Goal: Information Seeking & Learning: Learn about a topic

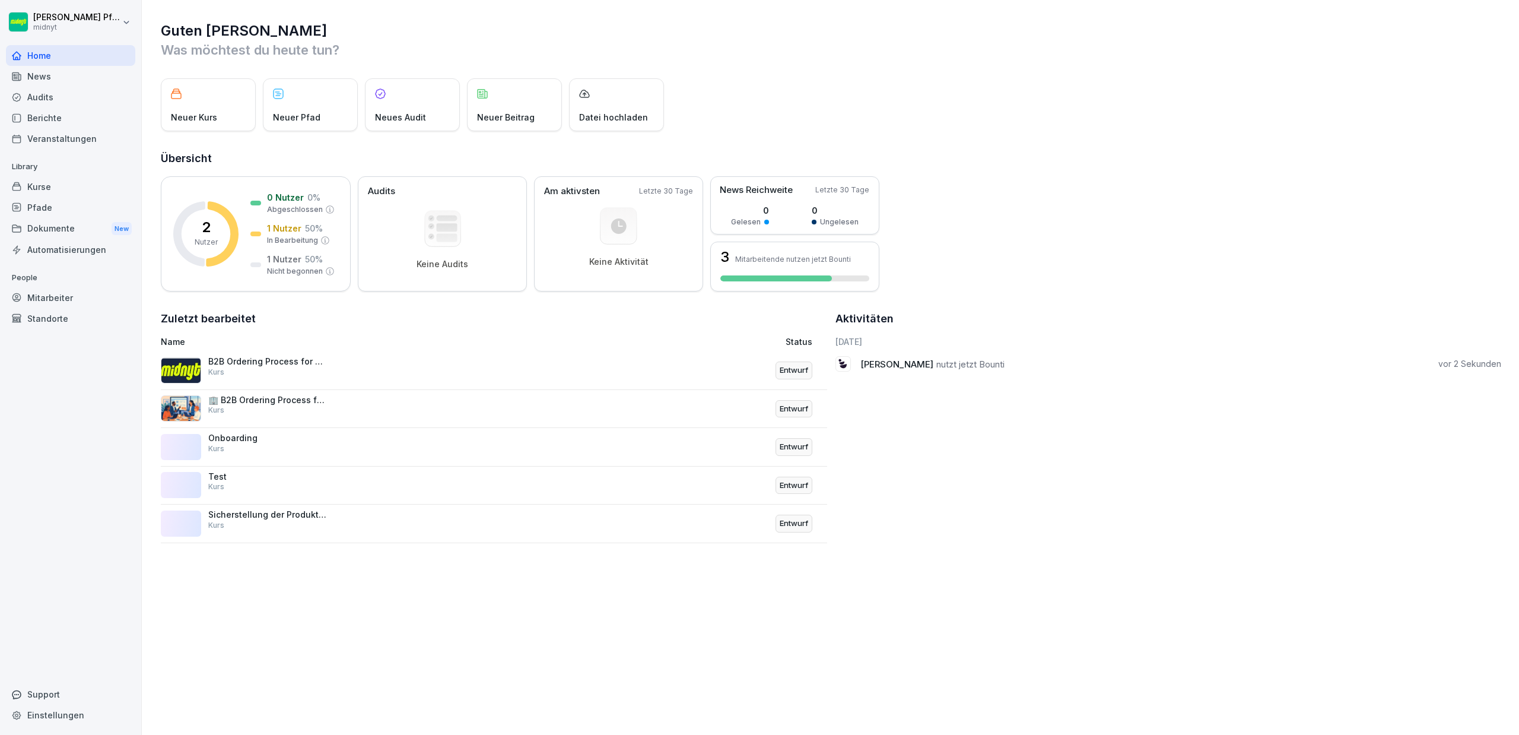
click at [265, 404] on p "🏢 B2B Ordering Process for Franchises" at bounding box center [267, 400] width 119 height 11
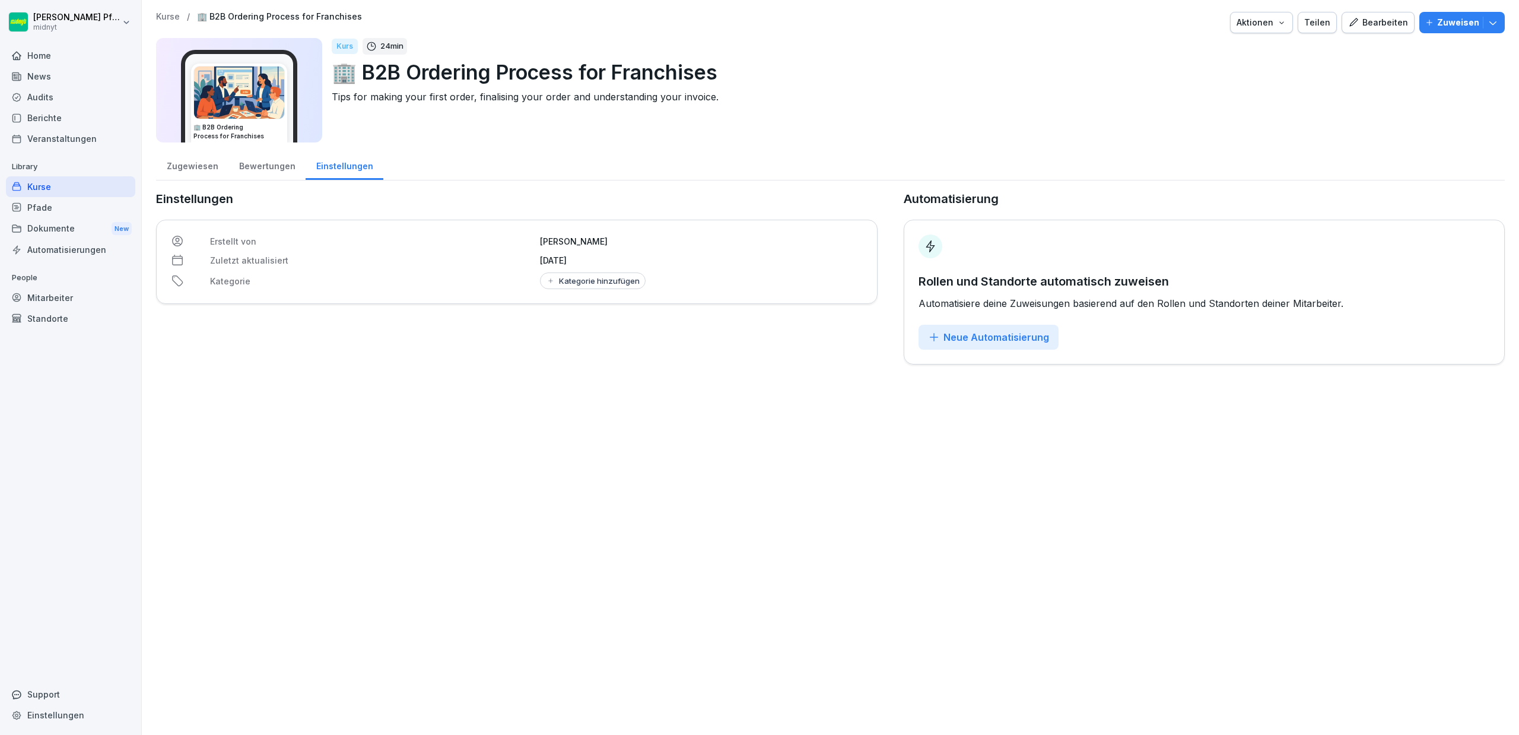
click at [46, 201] on div "Pfade" at bounding box center [70, 207] width 129 height 21
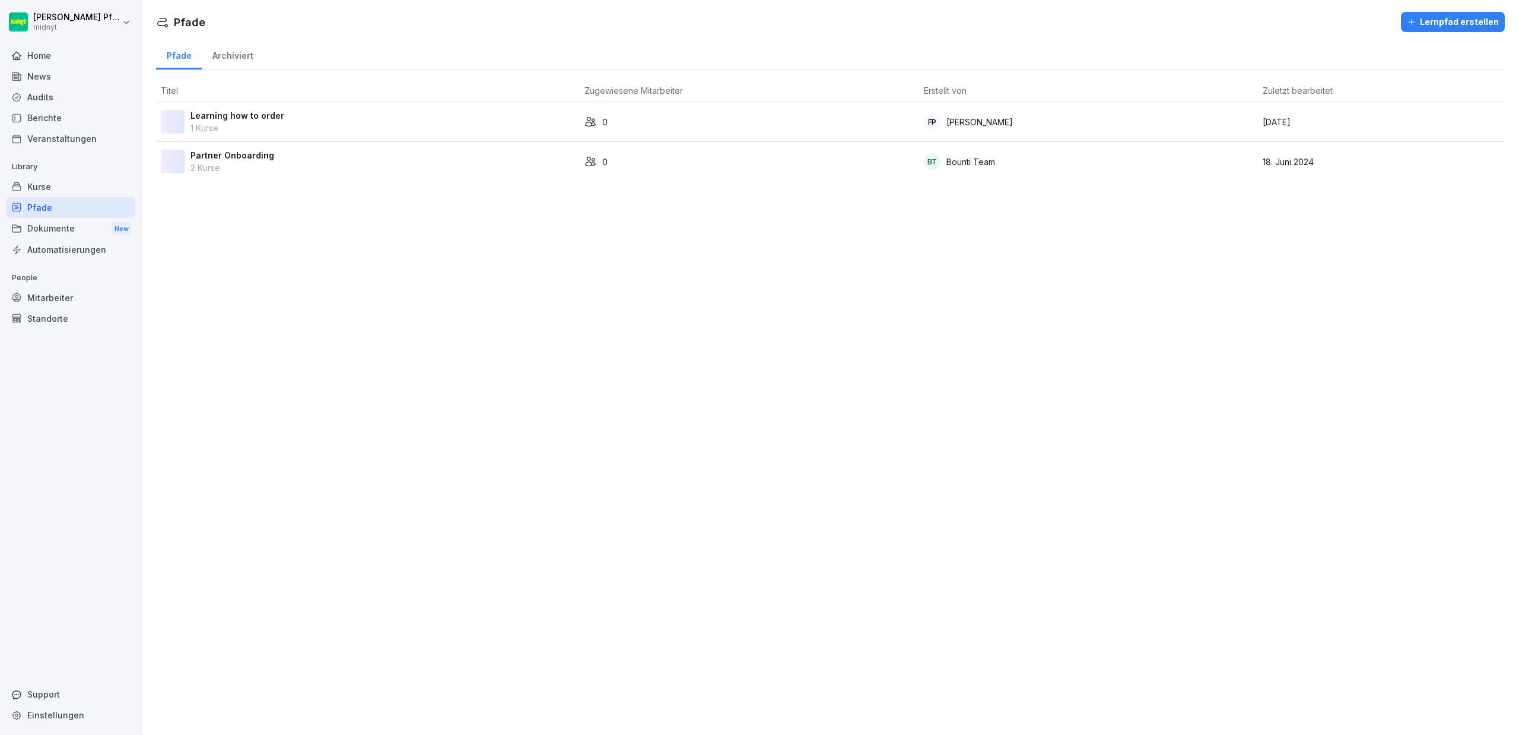
click at [250, 119] on p "Learning how to order" at bounding box center [238, 115] width 94 height 12
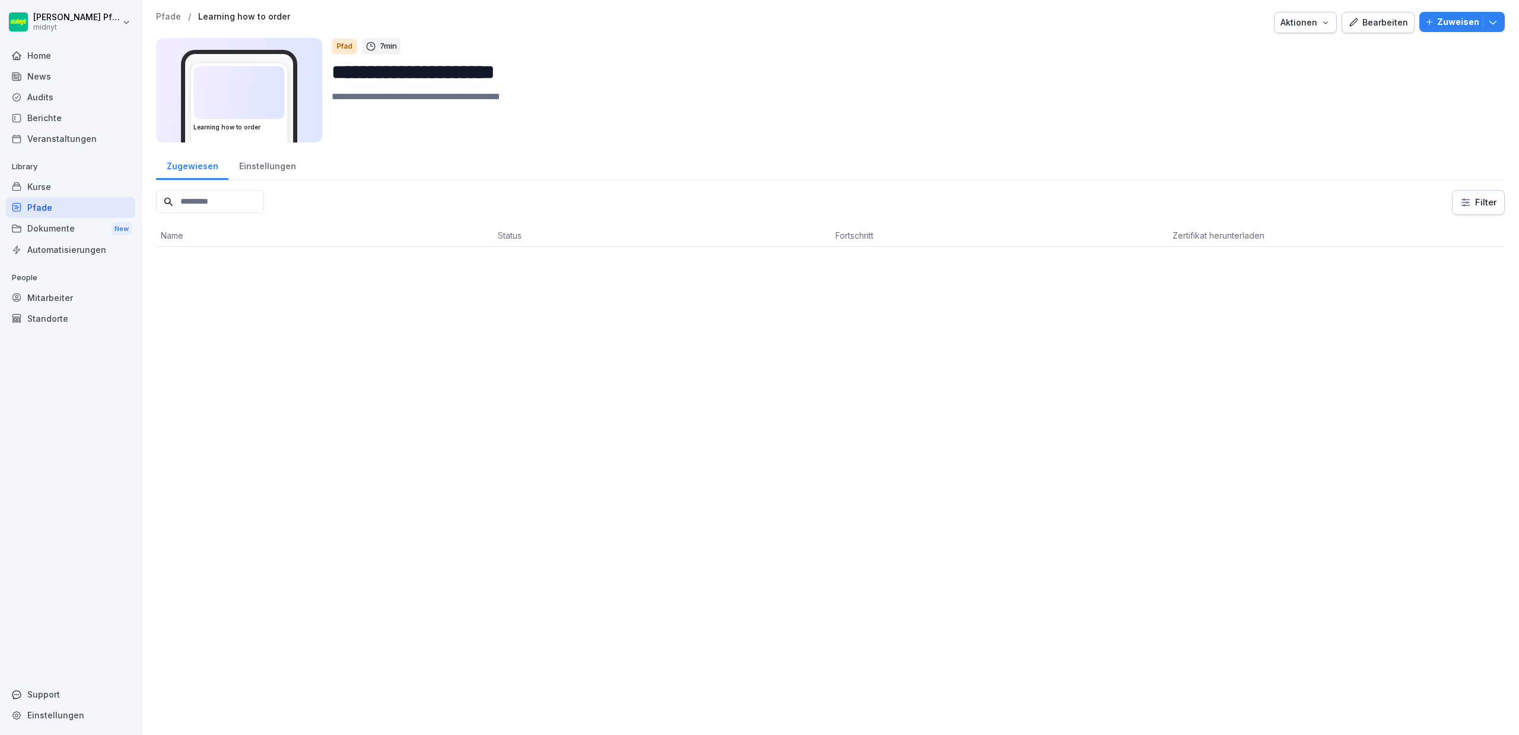
click at [250, 119] on img at bounding box center [239, 92] width 90 height 52
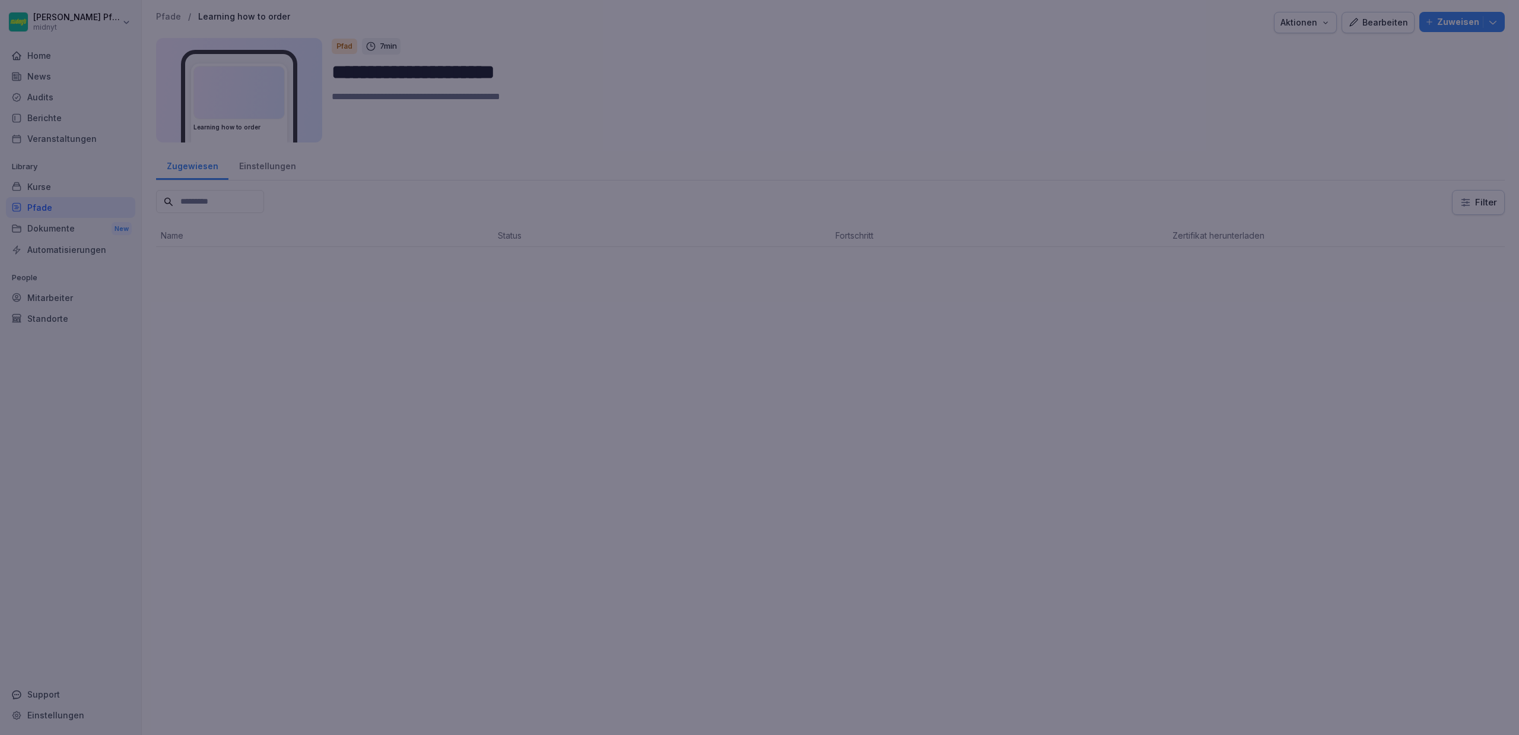
click at [250, 119] on div at bounding box center [759, 367] width 1519 height 735
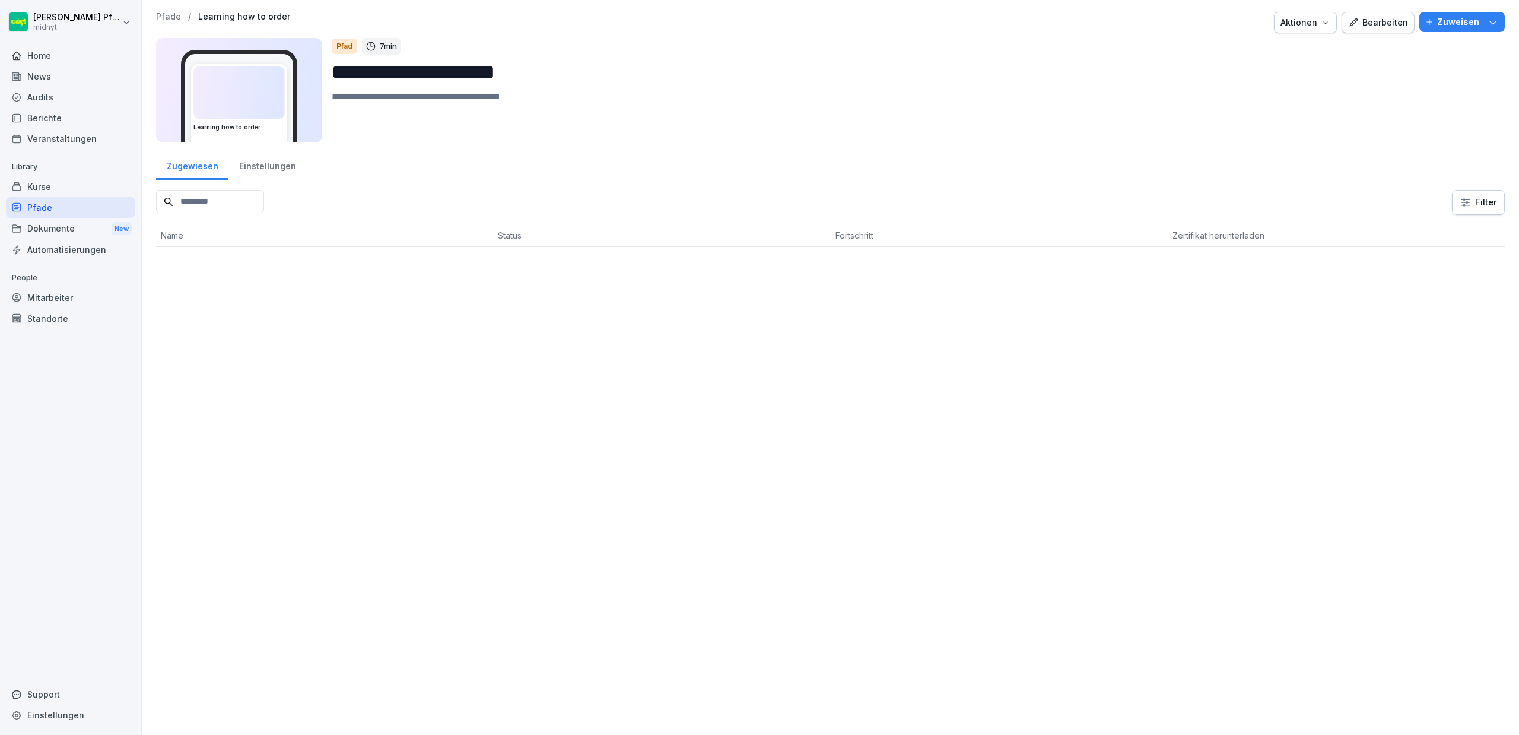
click at [260, 171] on div "Einstellungen" at bounding box center [267, 165] width 78 height 30
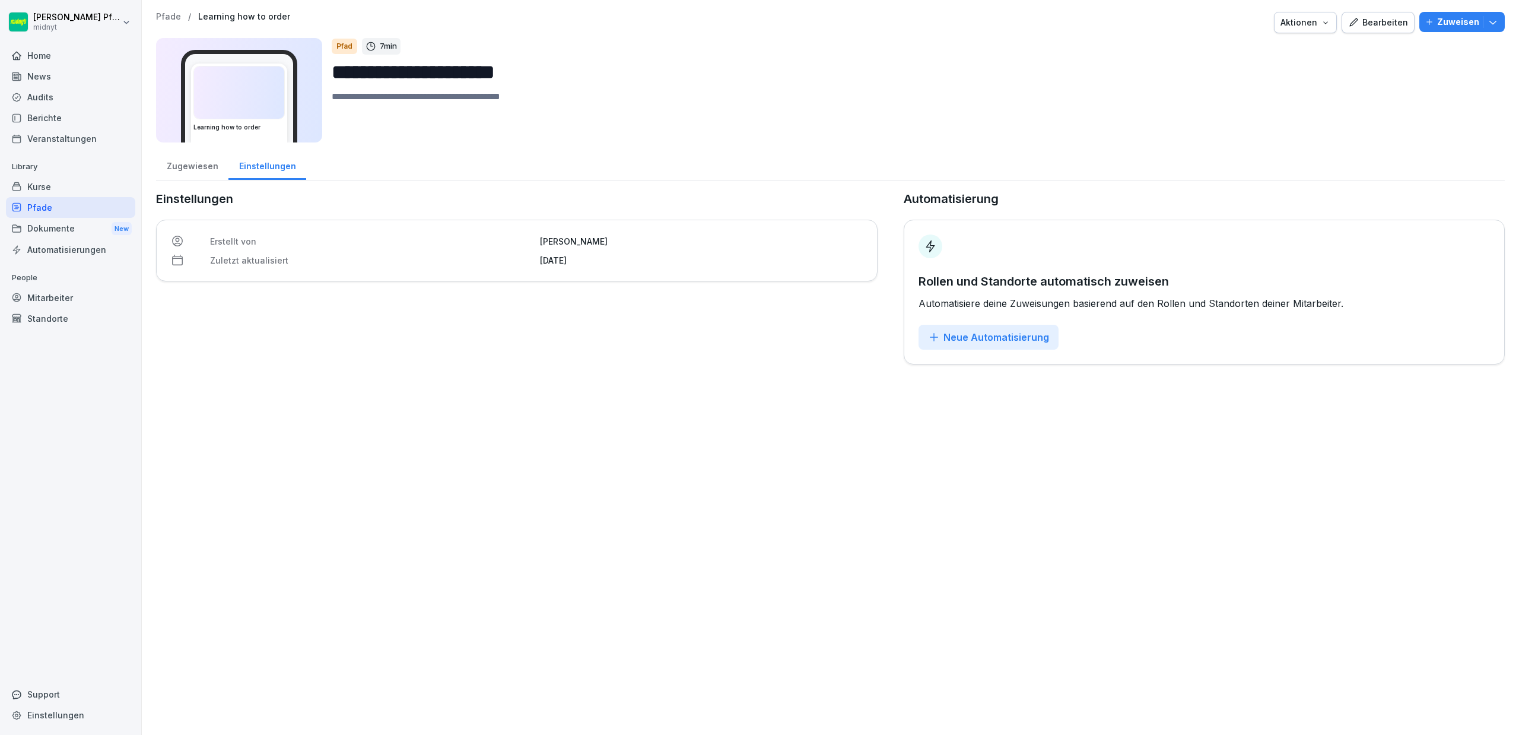
click at [217, 172] on div "Zugewiesen" at bounding box center [192, 165] width 72 height 30
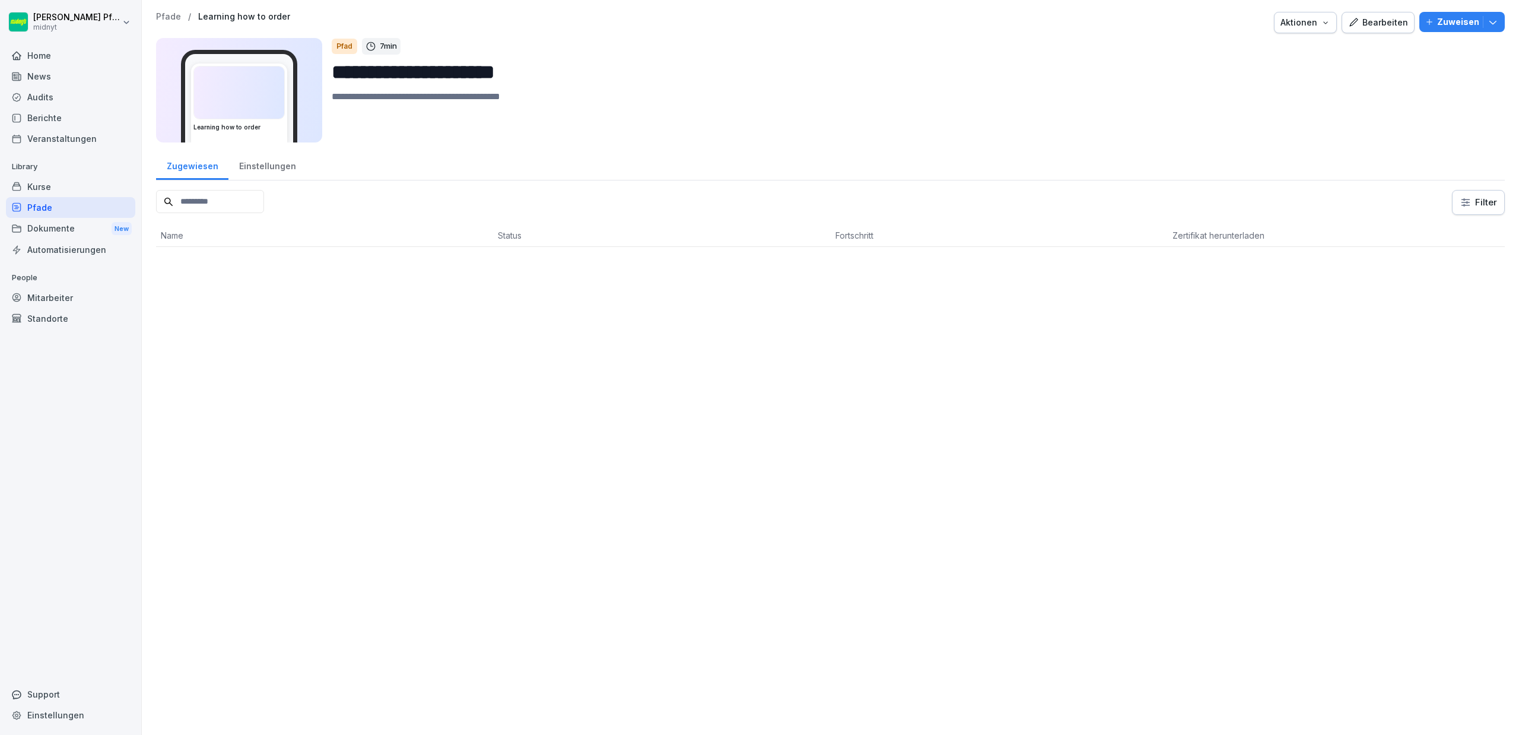
click at [54, 192] on div "Kurse" at bounding box center [70, 186] width 129 height 21
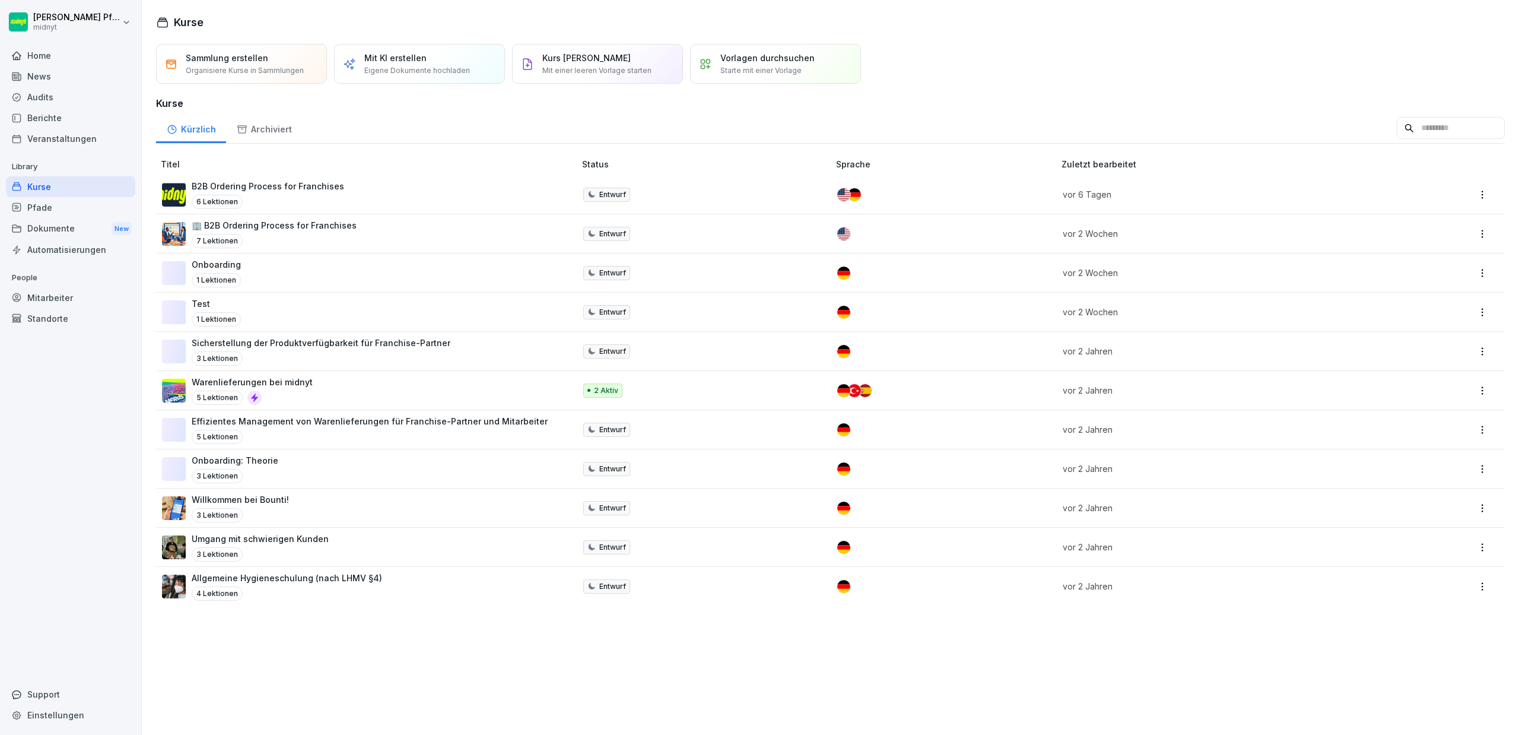
click at [299, 228] on p "🏢 B2B Ordering Process for Franchises" at bounding box center [274, 225] width 165 height 12
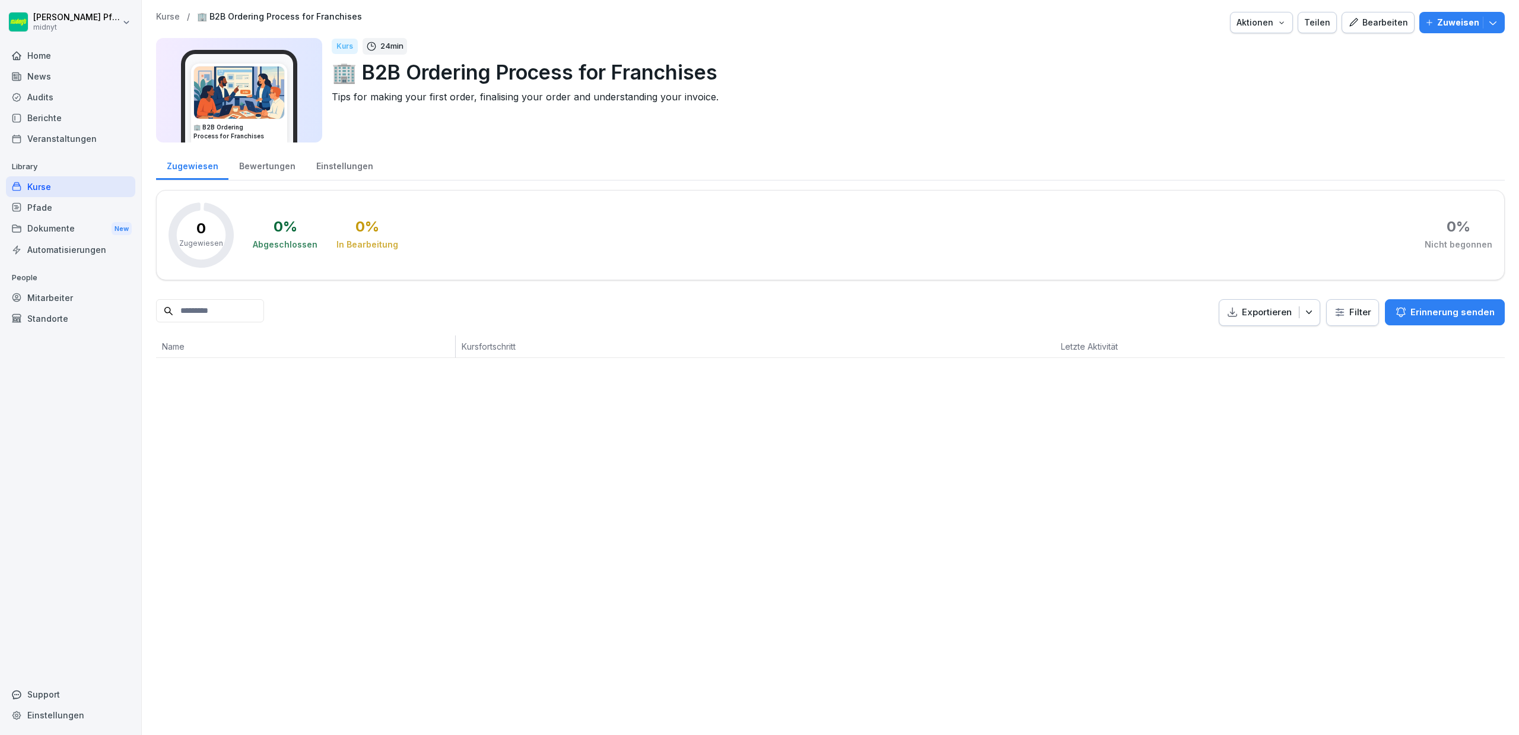
click at [285, 171] on div "Bewertungen" at bounding box center [266, 165] width 77 height 30
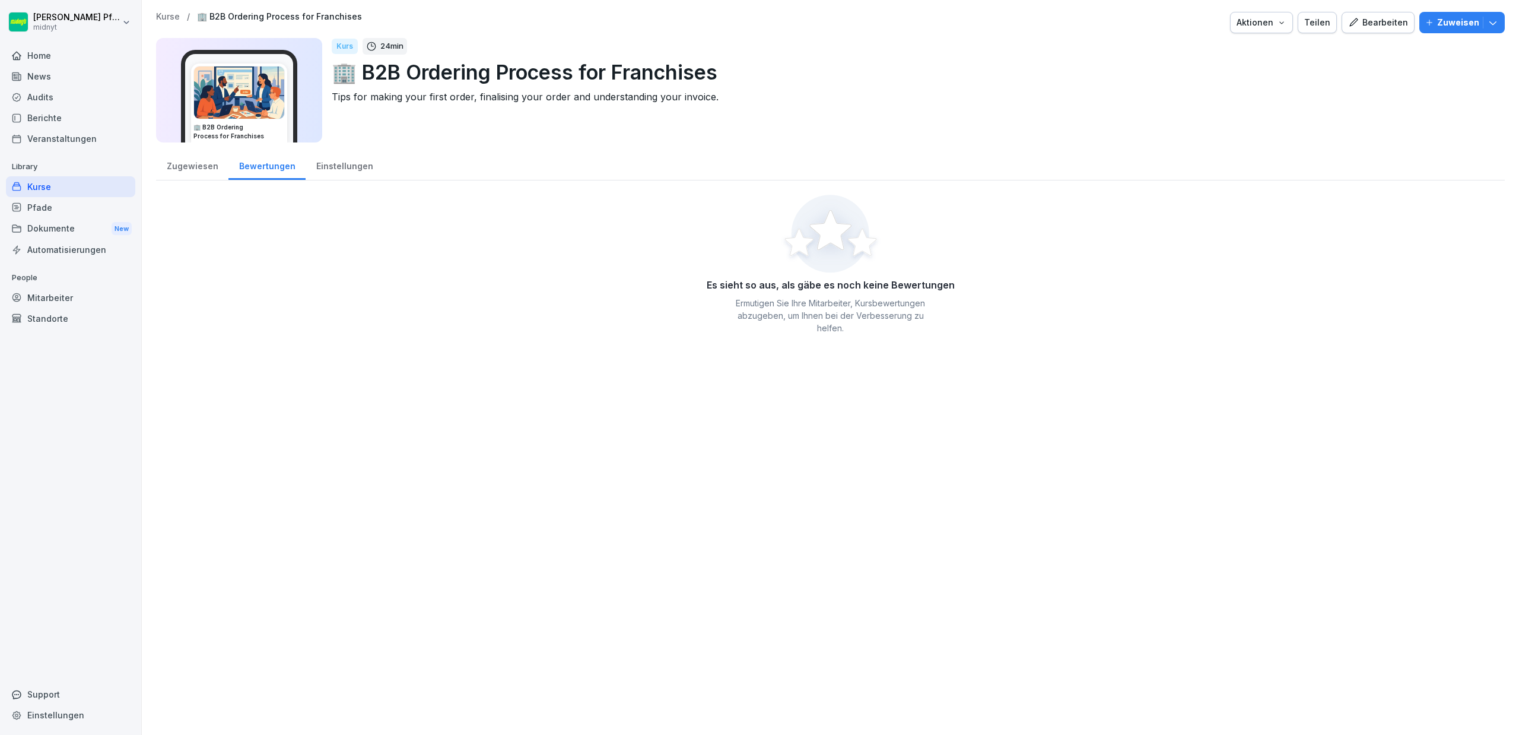
click at [214, 170] on div "Zugewiesen" at bounding box center [192, 165] width 72 height 30
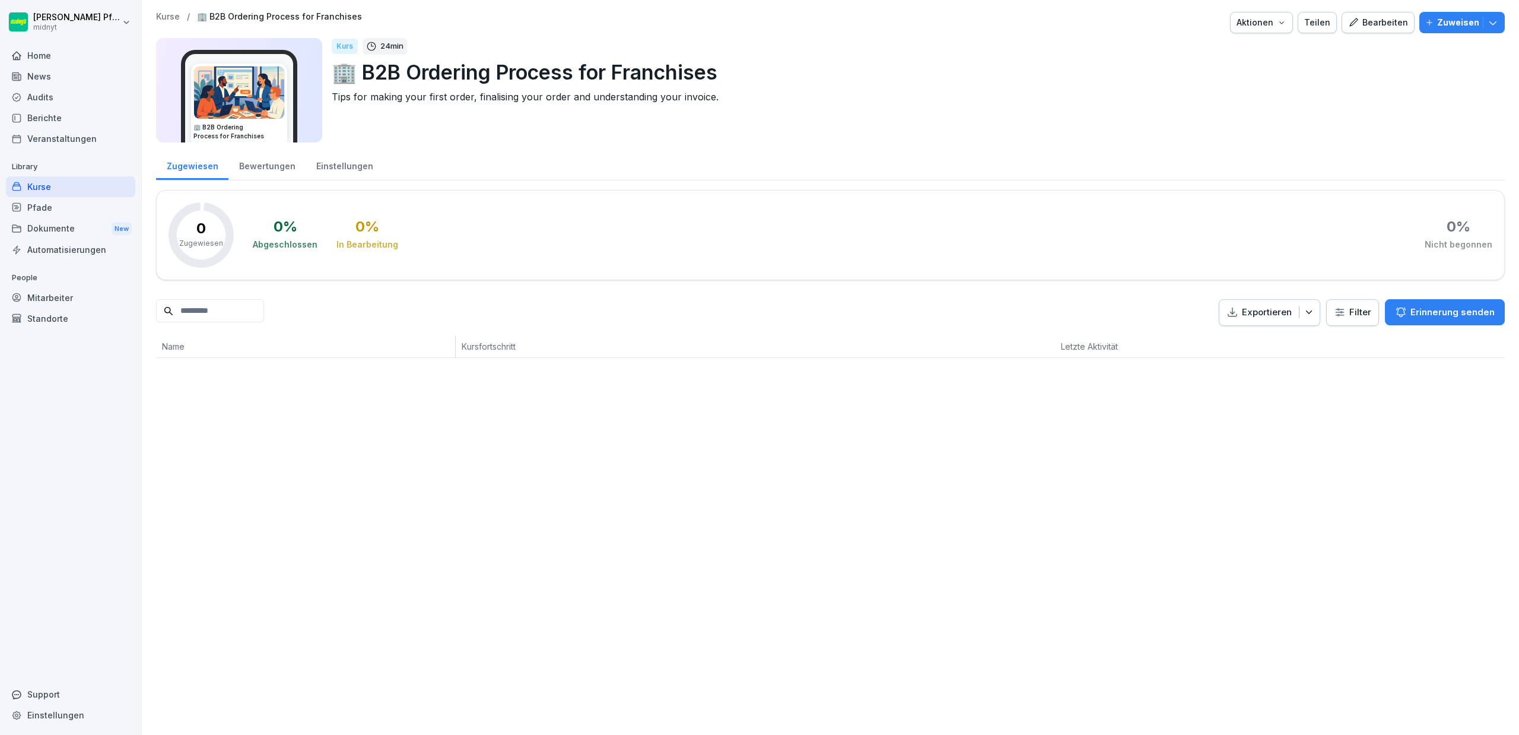
click at [516, 80] on p "🏢 B2B Ordering Process for Franchises" at bounding box center [914, 72] width 1164 height 30
click at [262, 170] on div "Bewertungen" at bounding box center [266, 165] width 77 height 30
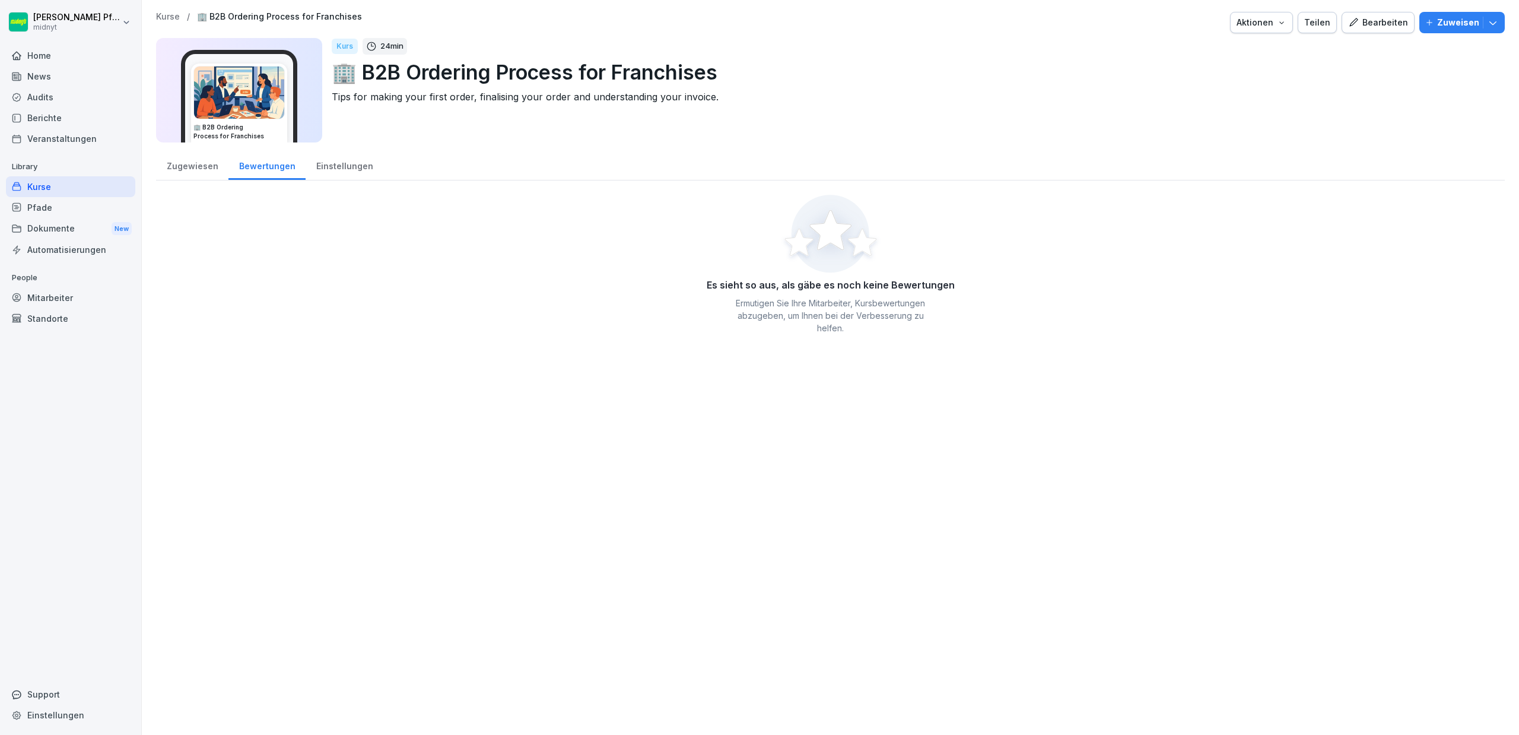
click at [328, 167] on div "Einstellungen" at bounding box center [345, 165] width 78 height 30
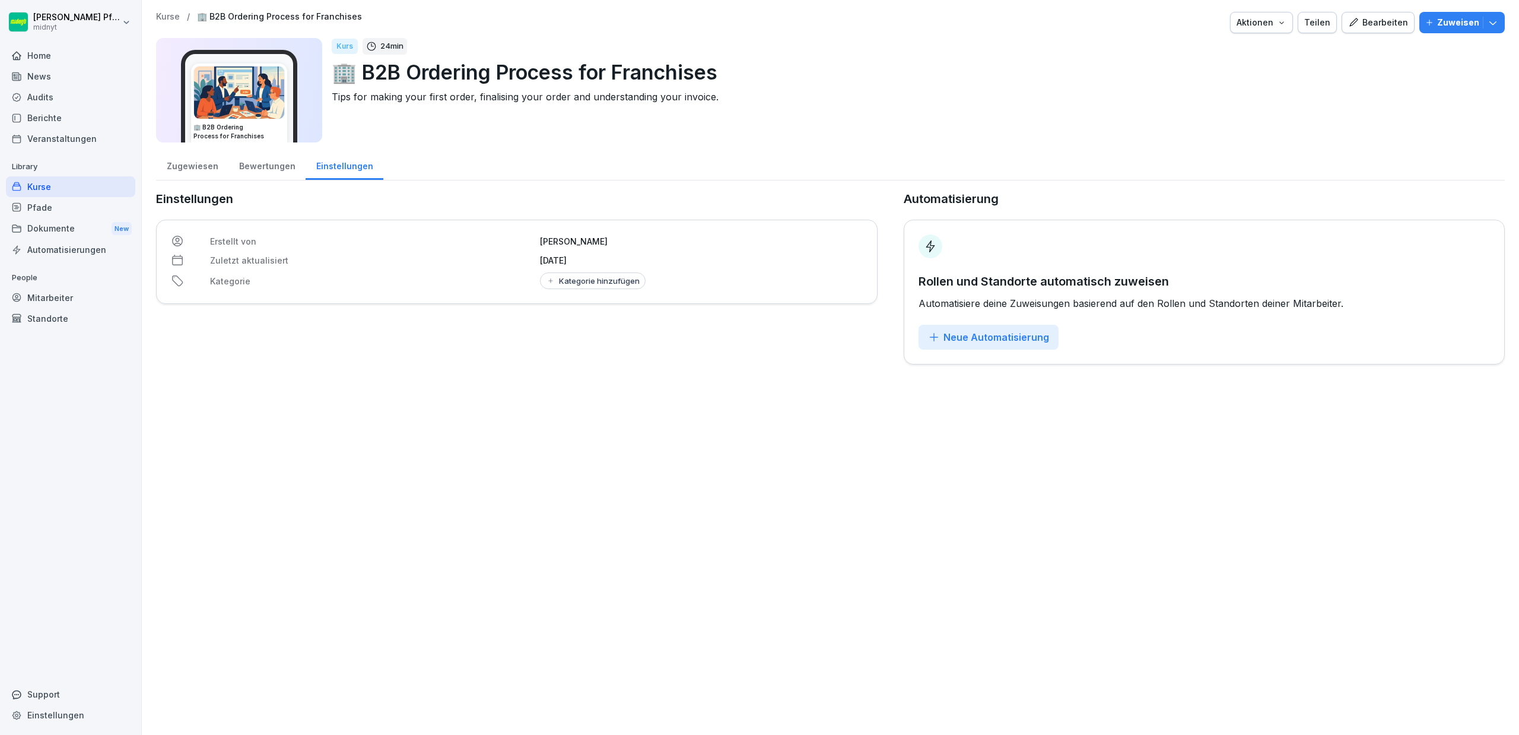
click at [276, 169] on div "Bewertungen" at bounding box center [266, 165] width 77 height 30
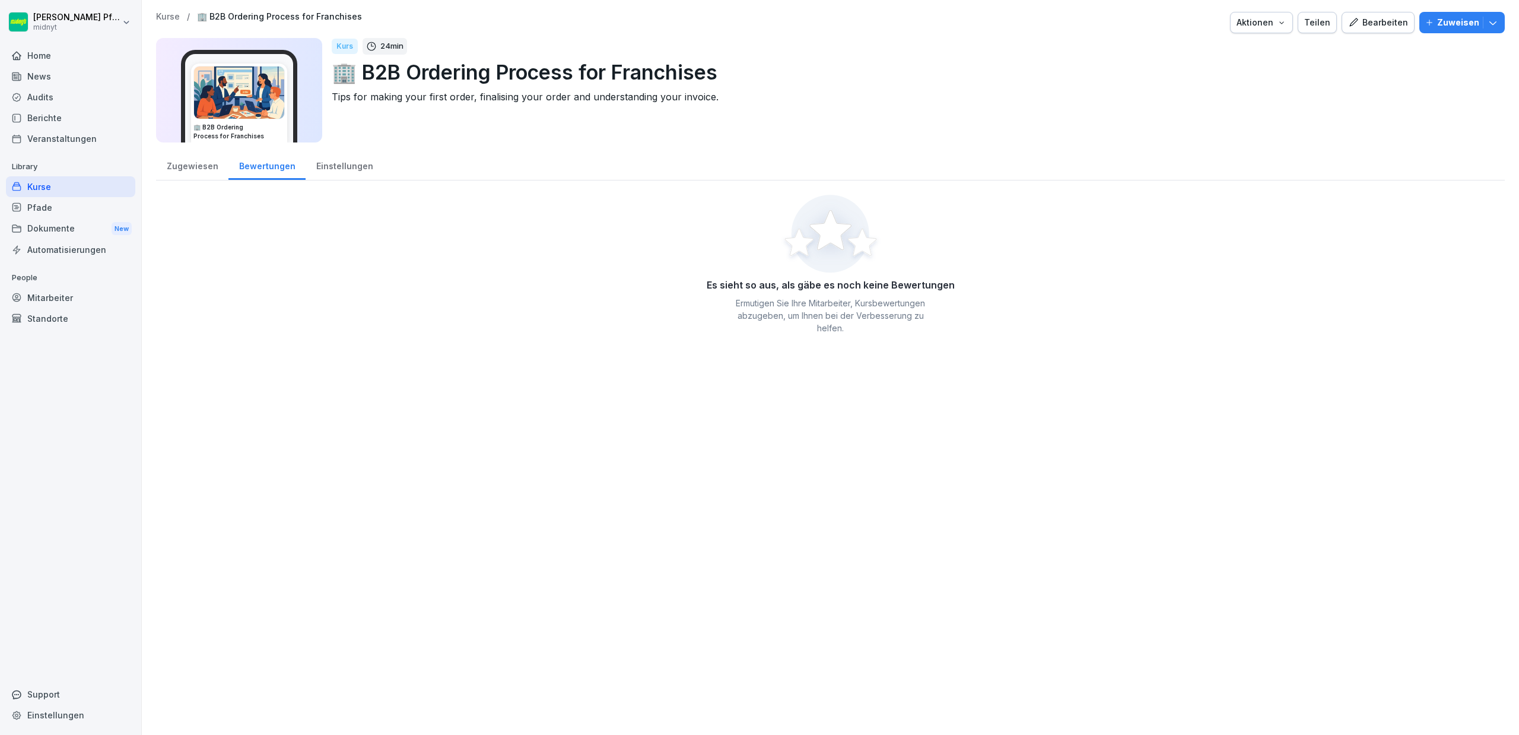
click at [192, 172] on div "Zugewiesen" at bounding box center [192, 165] width 72 height 30
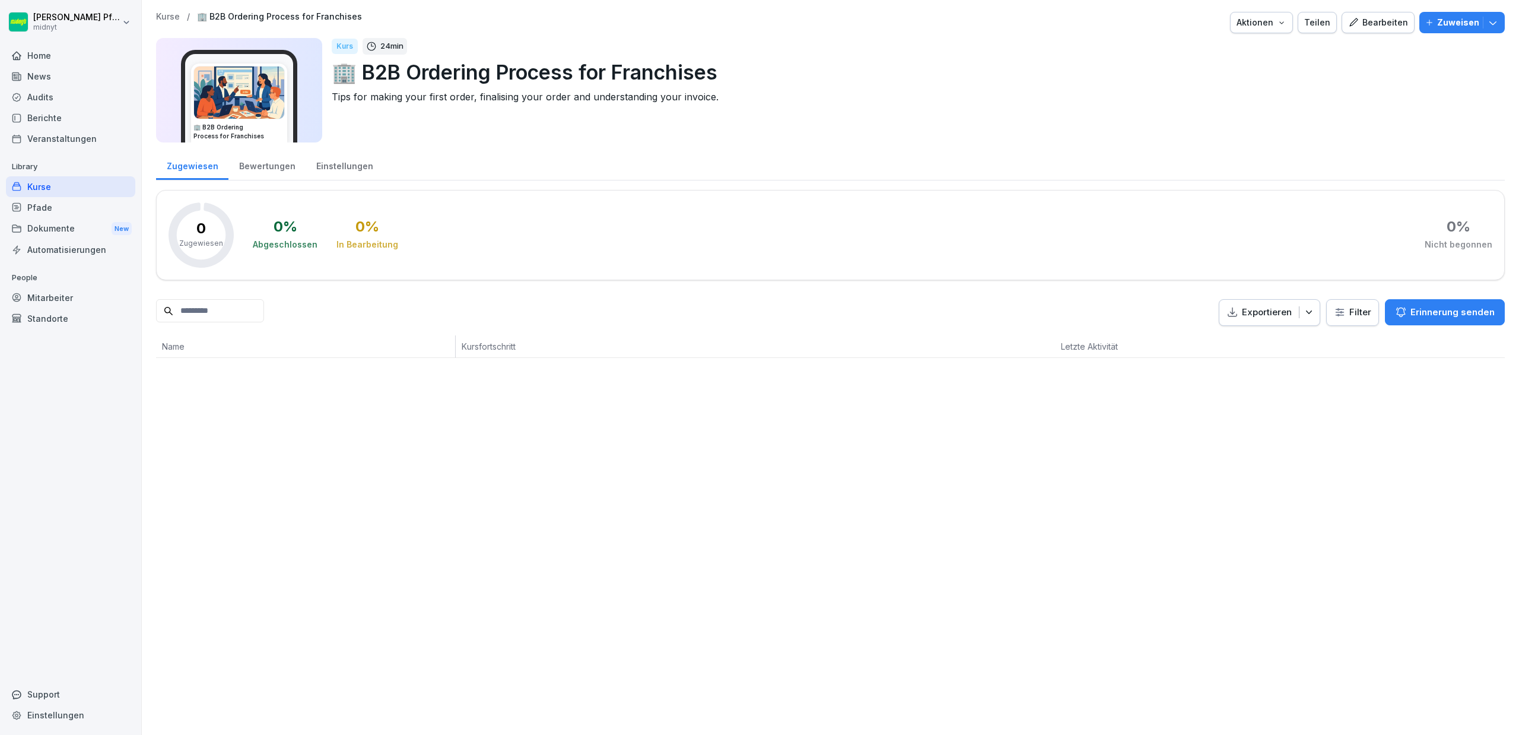
click at [1385, 23] on div "Bearbeiten" at bounding box center [1378, 22] width 60 height 13
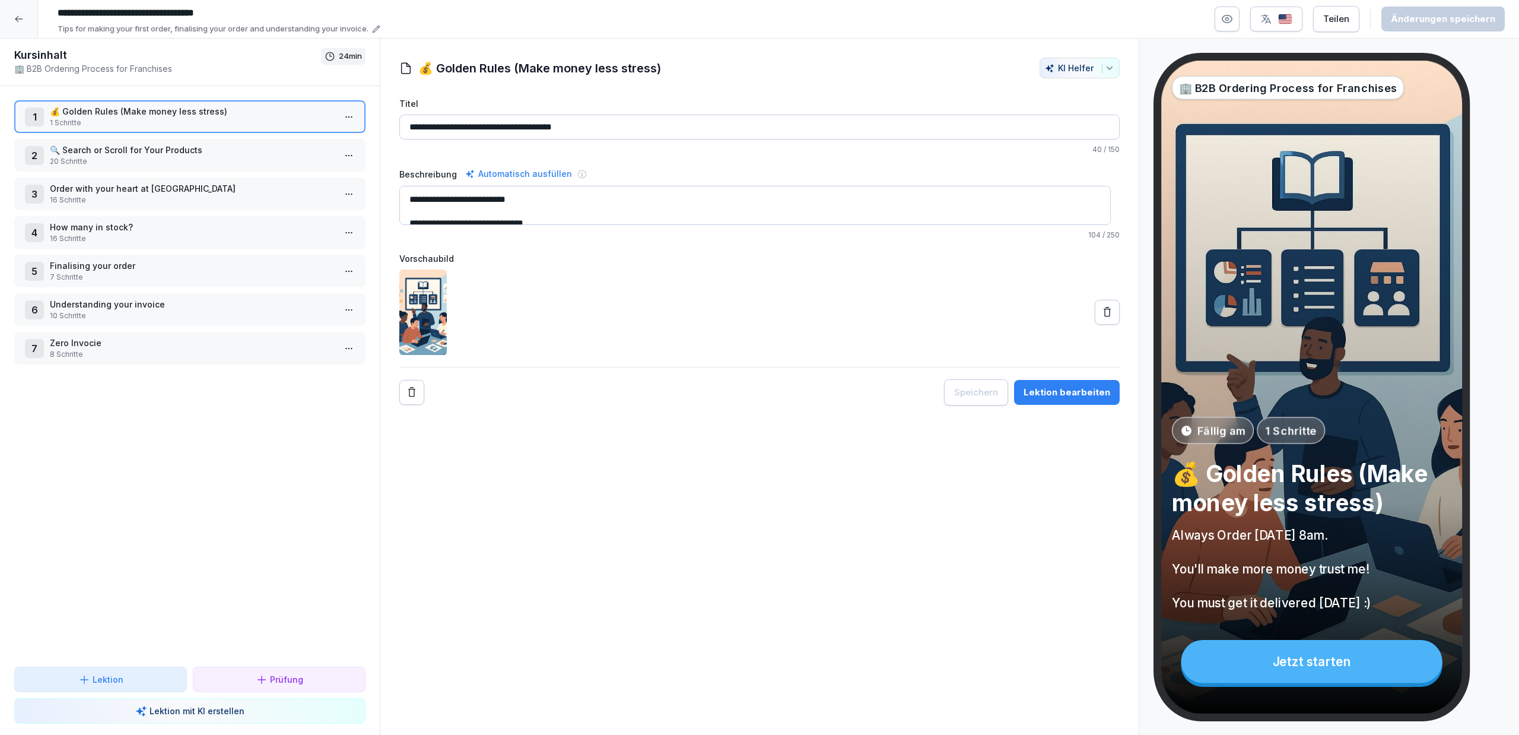
click at [196, 151] on p "🔍 Search or Scroll for Your Products" at bounding box center [192, 150] width 285 height 12
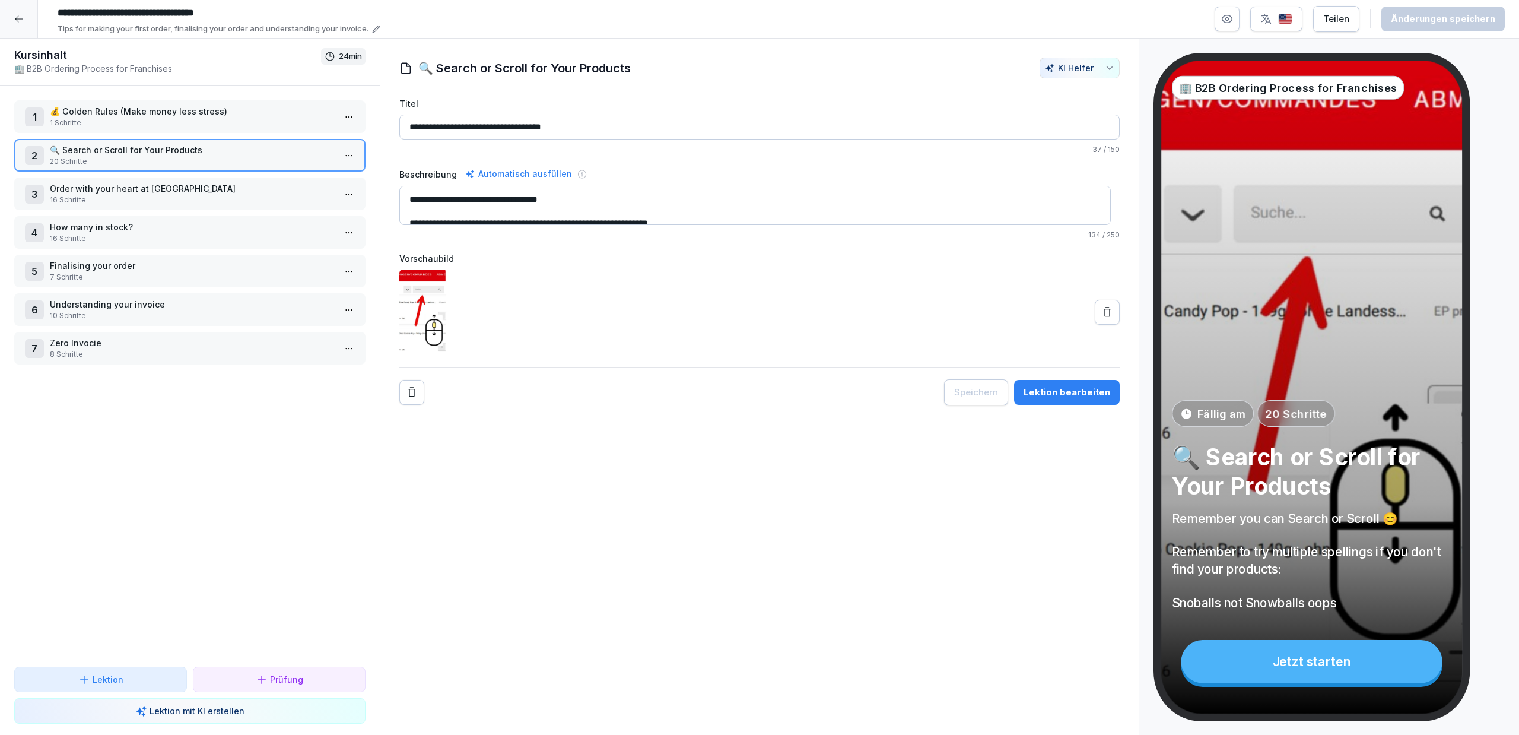
click at [228, 120] on p "1 Schritte" at bounding box center [192, 123] width 285 height 11
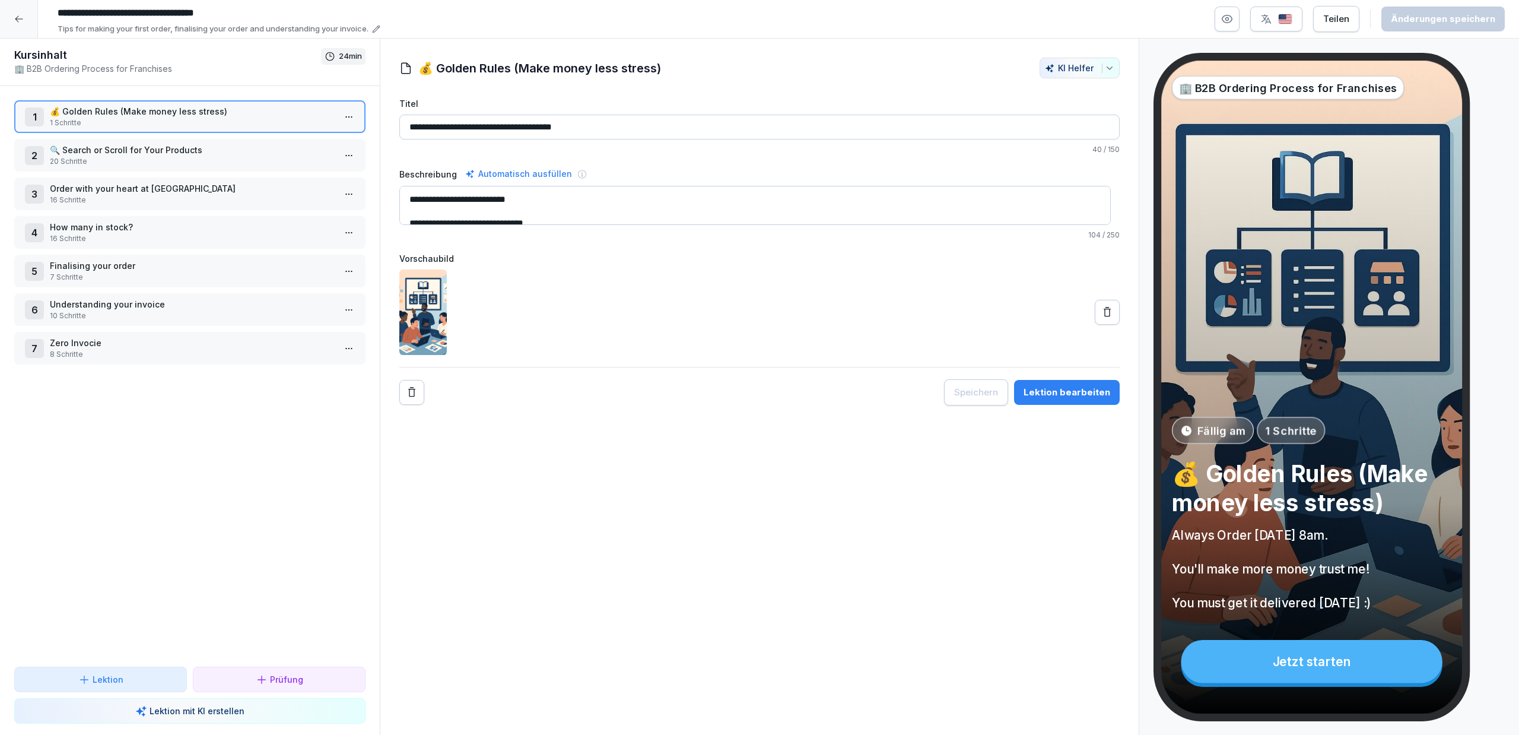
click at [1361, 664] on div "Jetzt starten" at bounding box center [1311, 661] width 261 height 43
click at [1333, 665] on div "Jetzt starten" at bounding box center [1311, 661] width 261 height 43
click at [172, 148] on p "🔍 Search or Scroll for Your Products" at bounding box center [192, 150] width 285 height 12
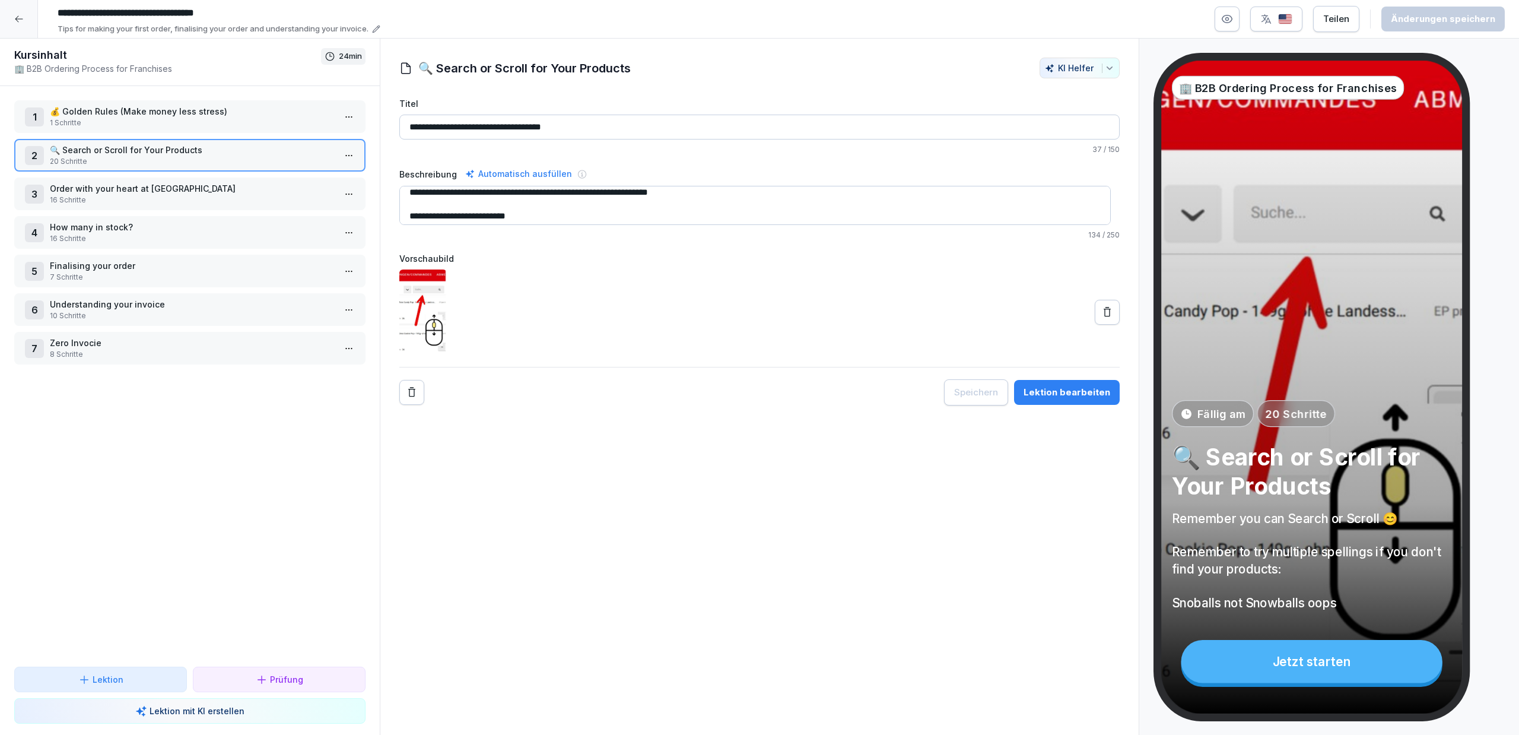
scroll to position [36, 0]
click at [191, 185] on p "Order with your heart at Pepperi" at bounding box center [192, 188] width 285 height 12
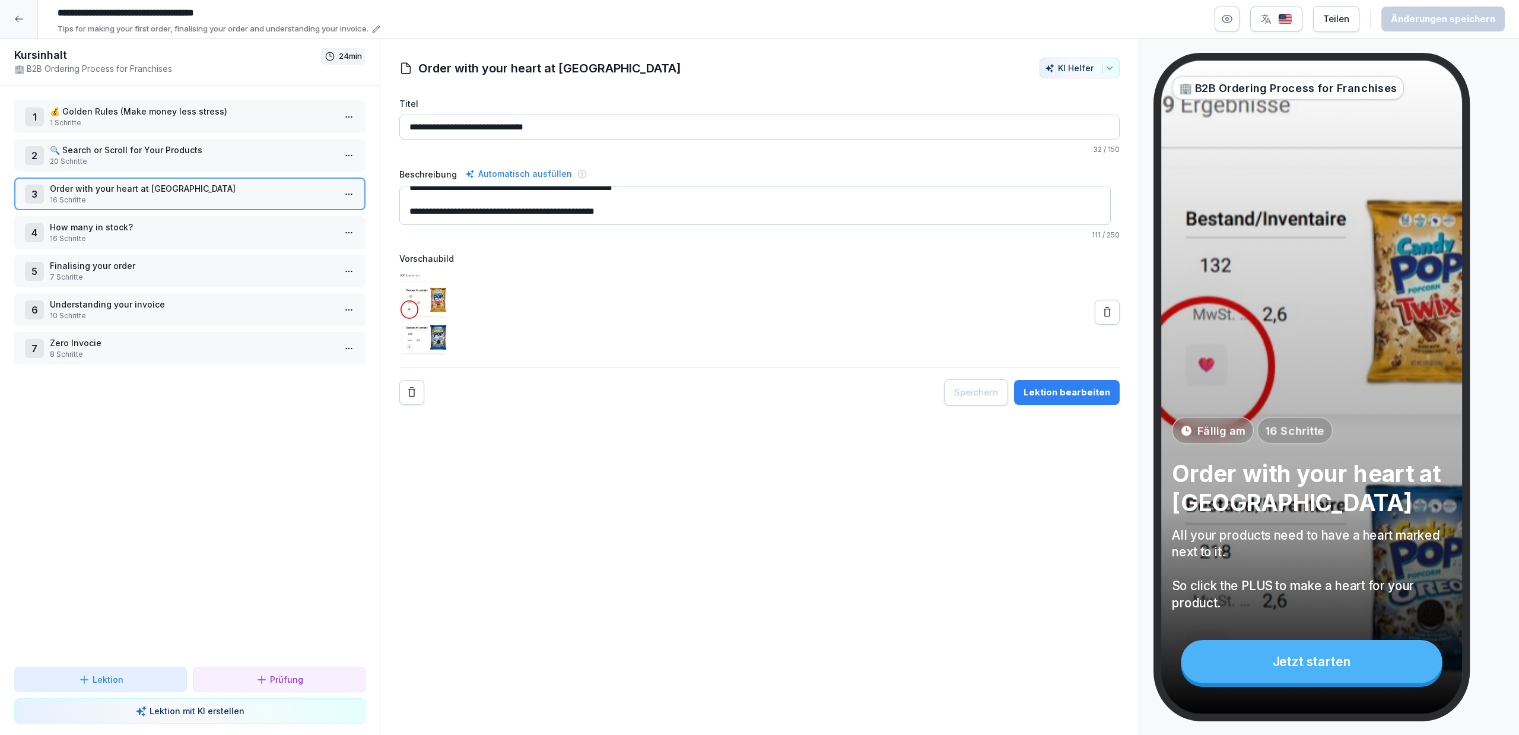
scroll to position [24, 0]
click at [160, 226] on p "How many in stock?" at bounding box center [192, 227] width 285 height 12
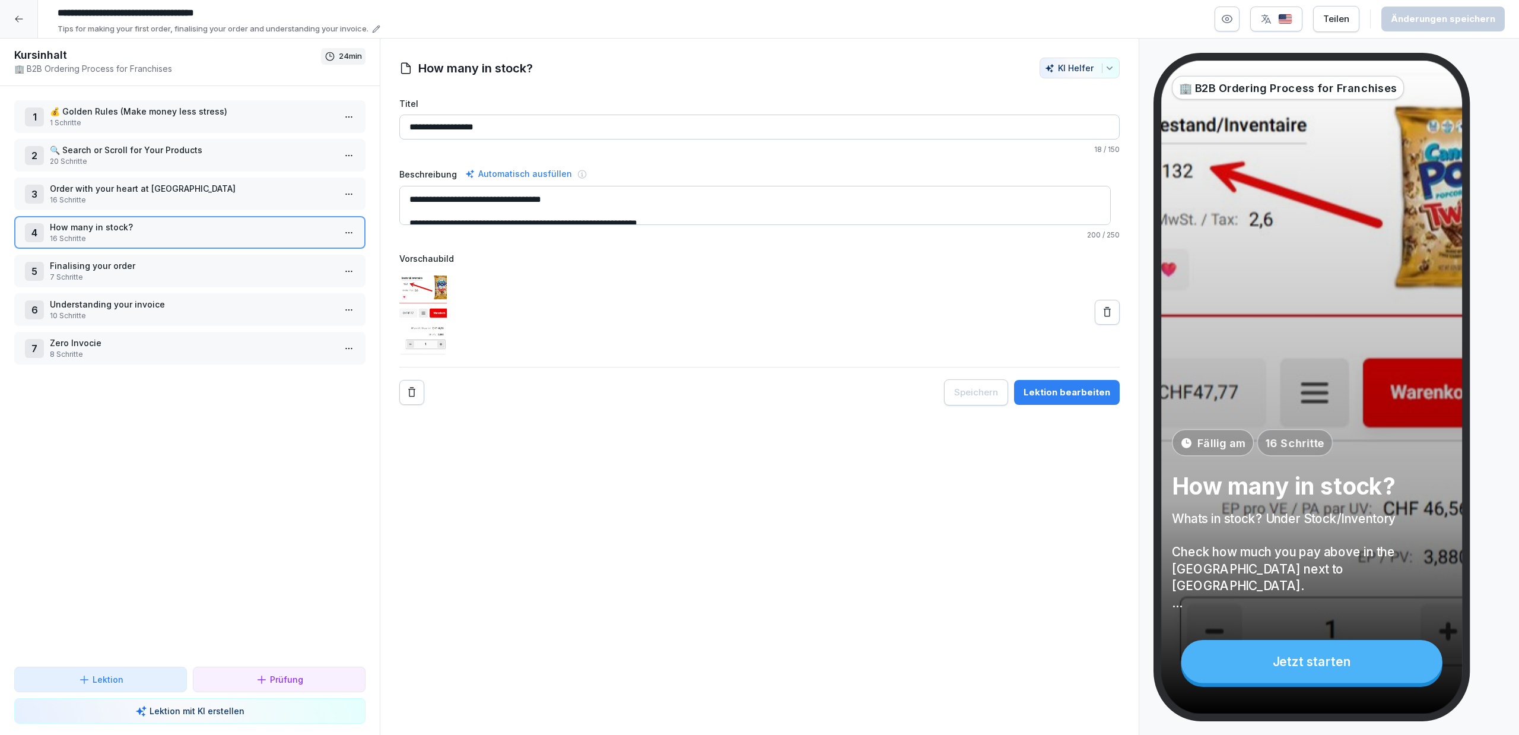
click at [162, 268] on p "Finalising your order" at bounding box center [192, 265] width 285 height 12
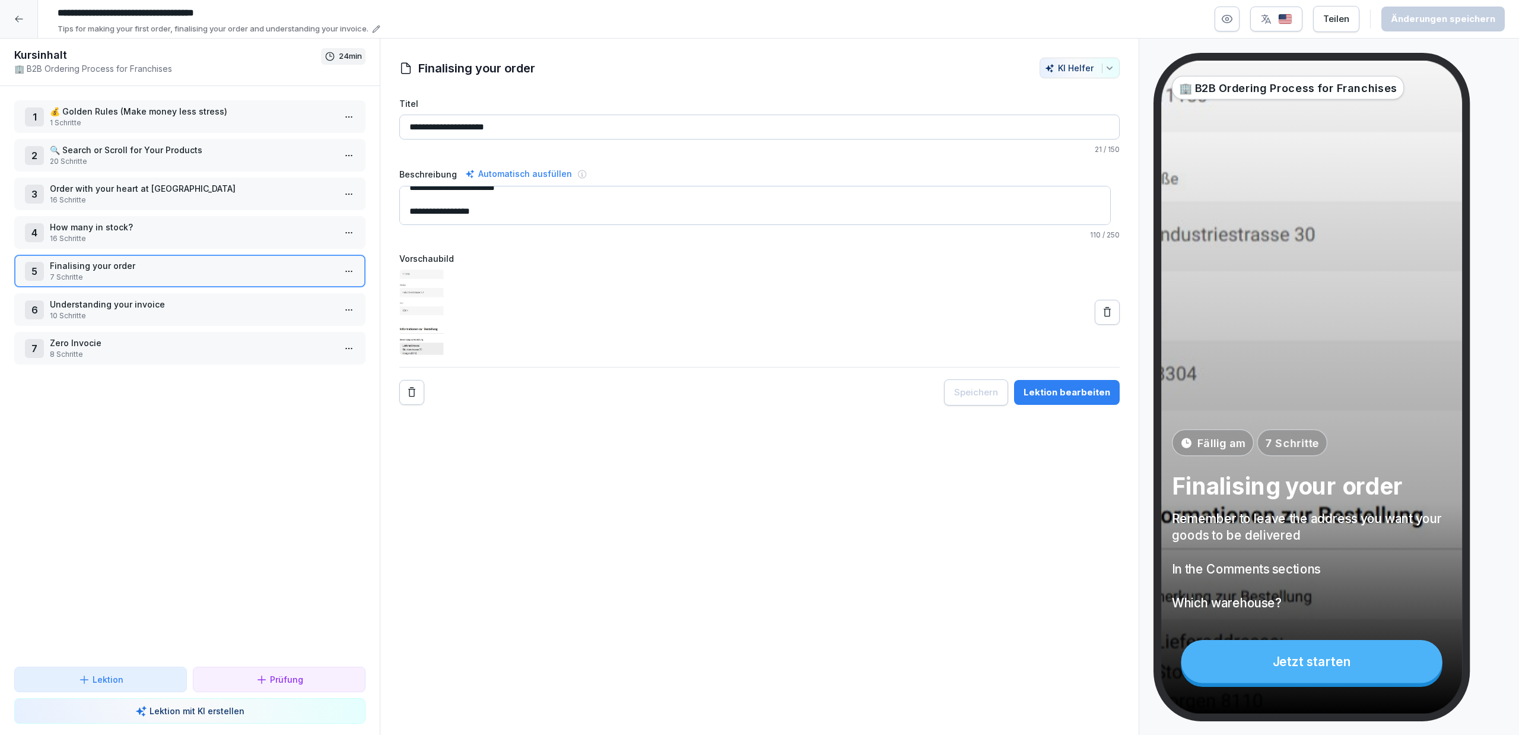
scroll to position [47, 0]
click at [184, 302] on p "Understanding your invoice" at bounding box center [192, 304] width 285 height 12
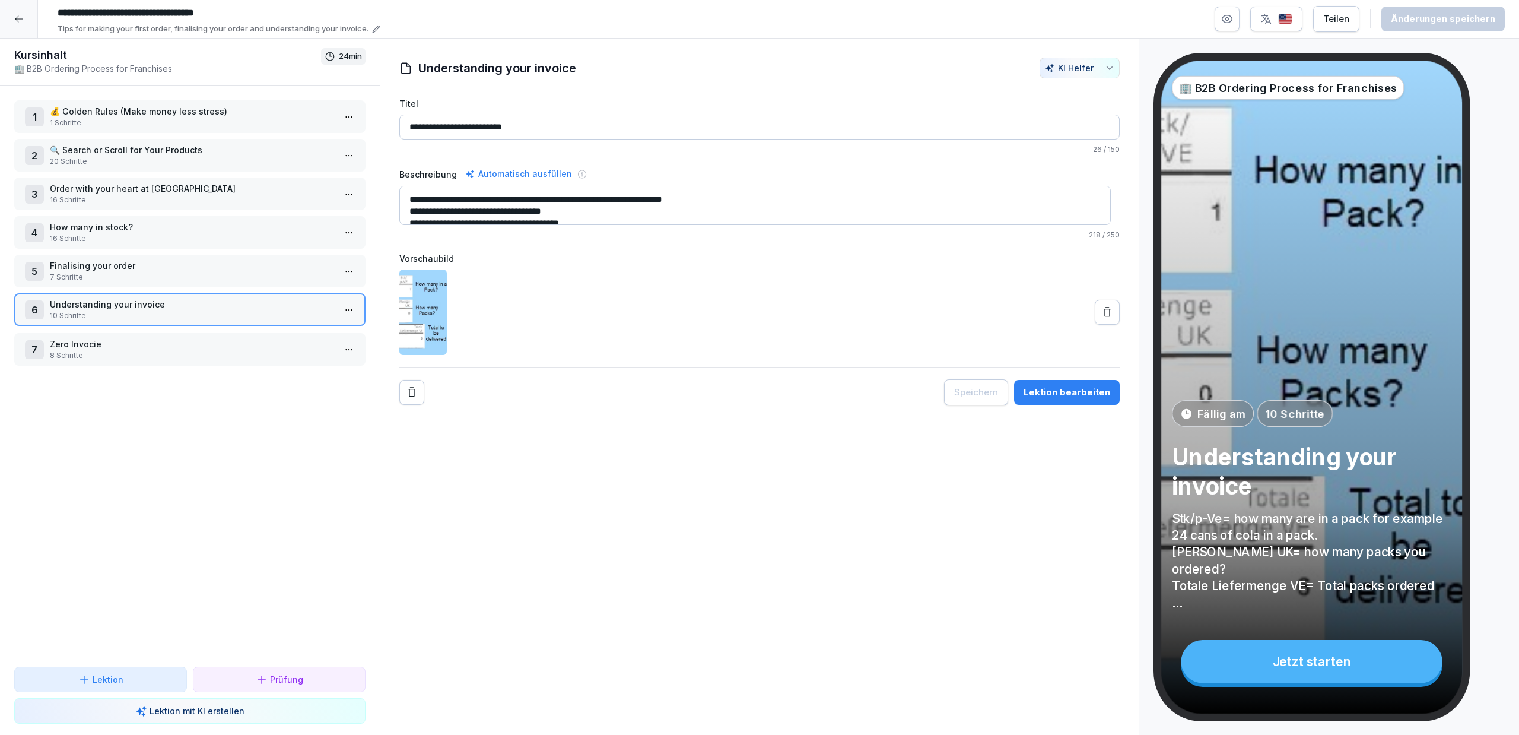
click at [194, 338] on p "Zero Invocie" at bounding box center [192, 344] width 285 height 12
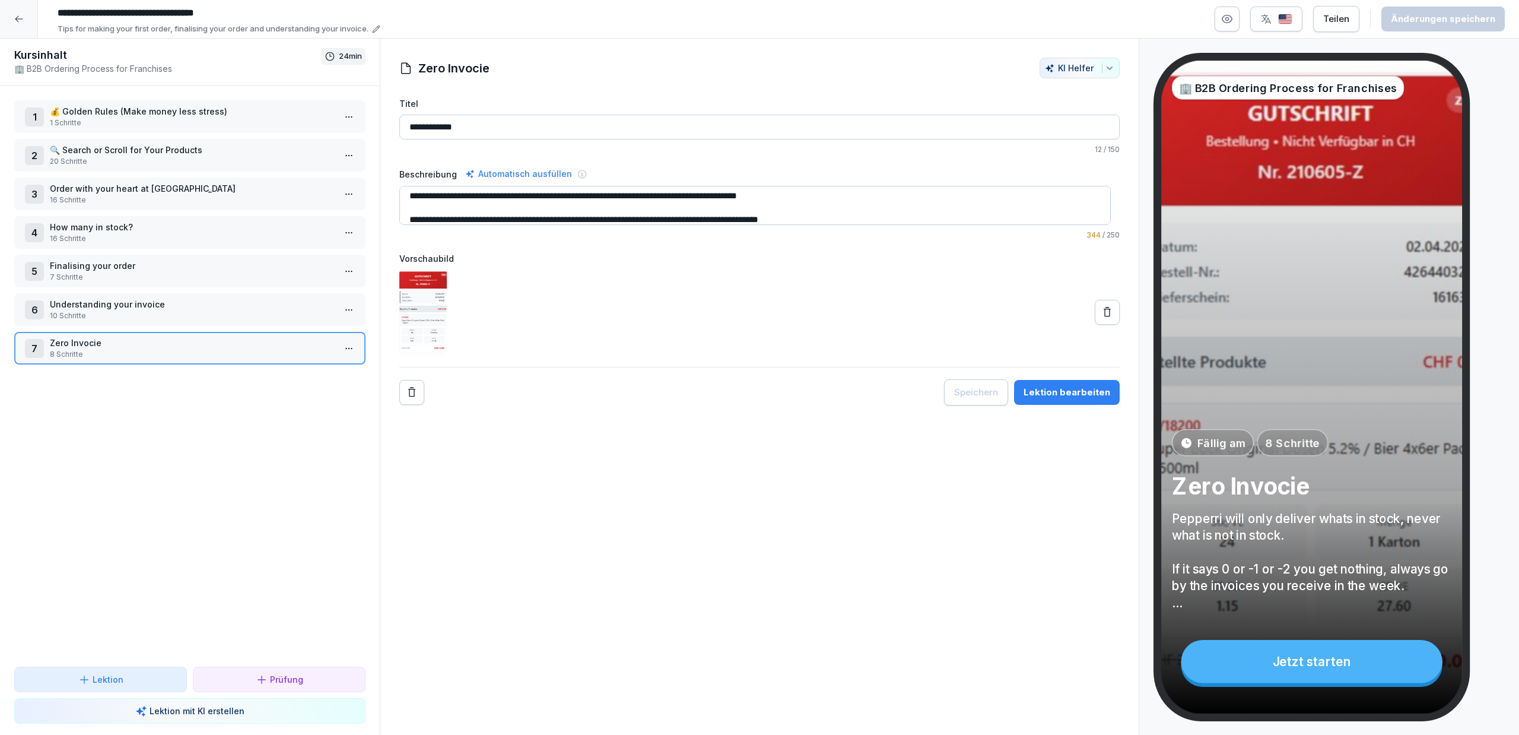
scroll to position [95, 0]
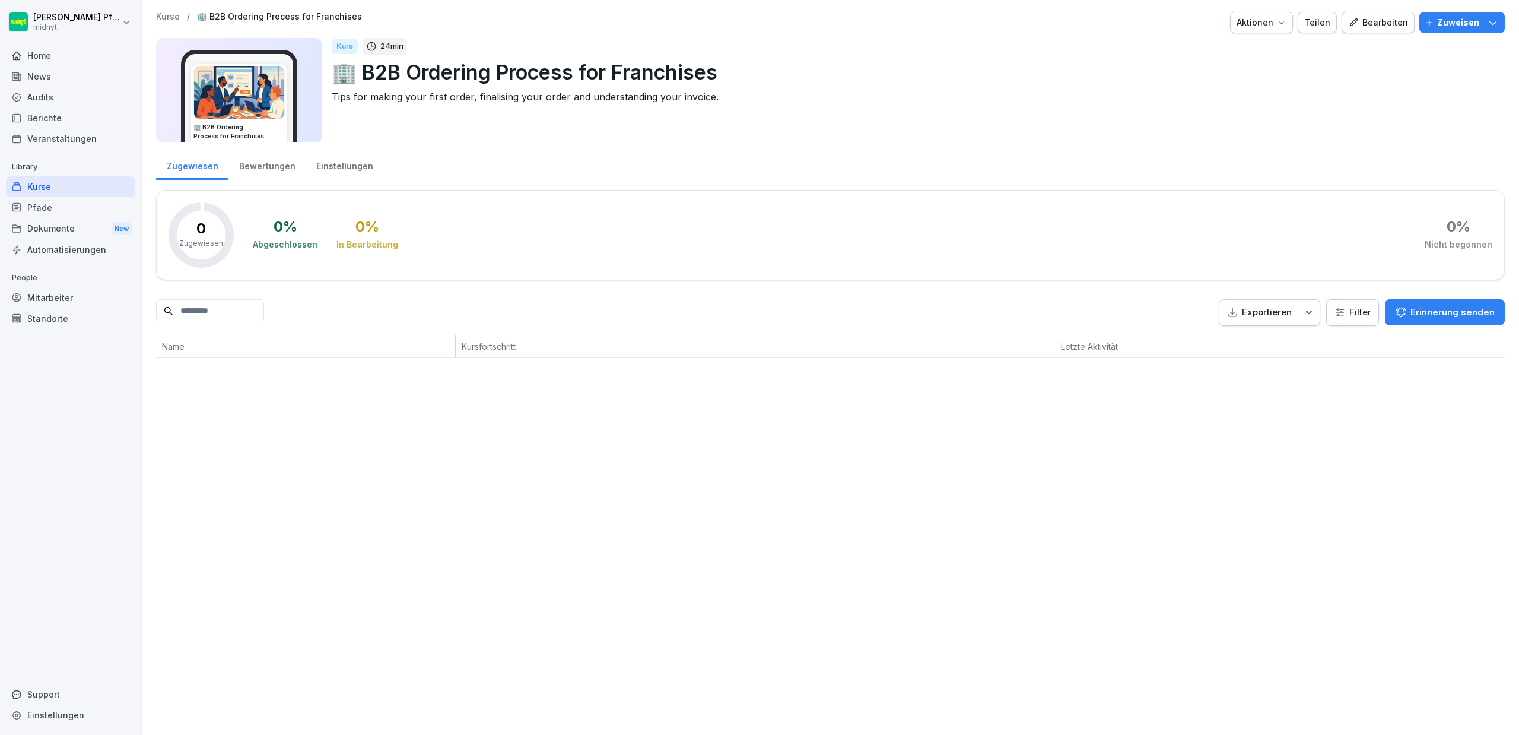
click at [88, 187] on div "Kurse" at bounding box center [70, 186] width 129 height 21
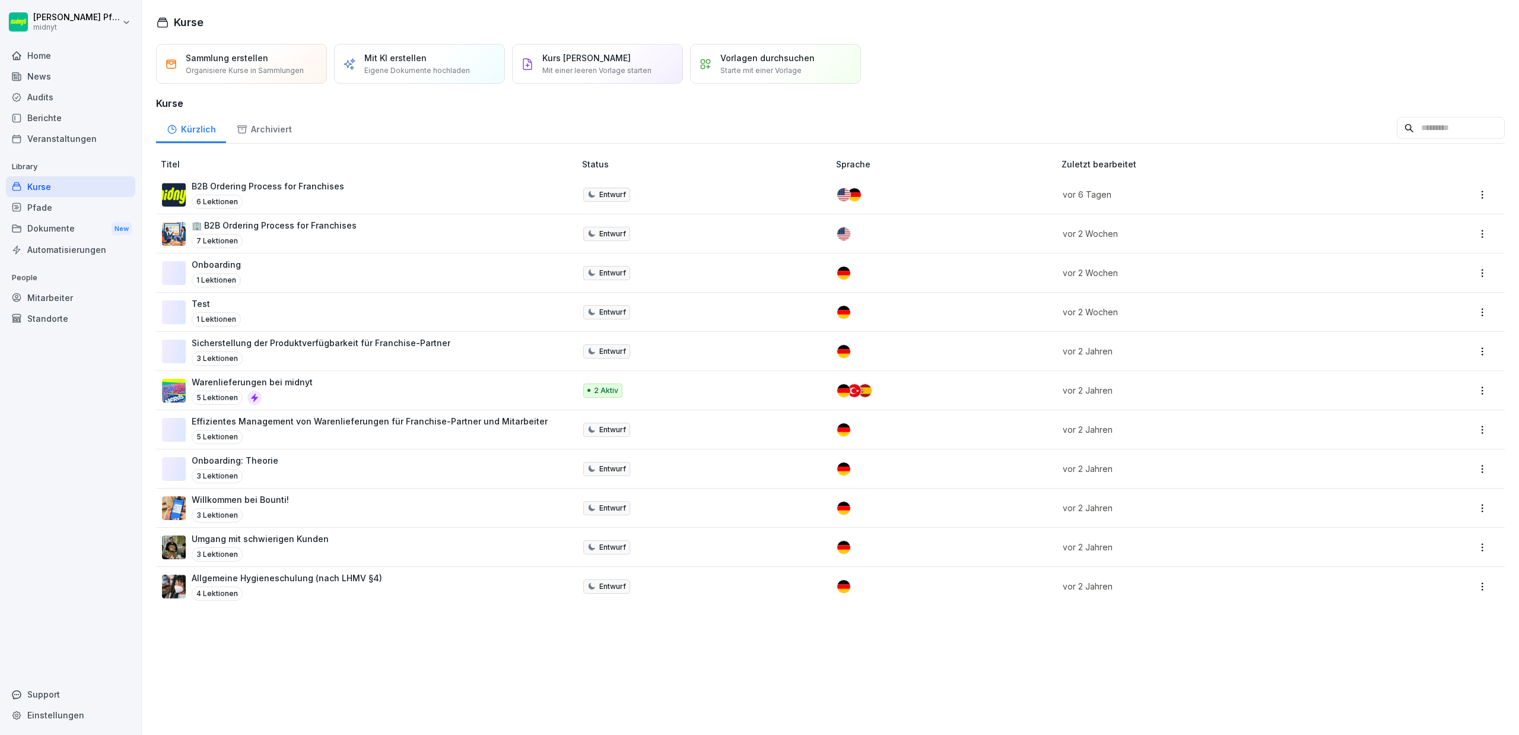
click at [285, 184] on p "B2B Ordering Process for Franchises" at bounding box center [268, 186] width 153 height 12
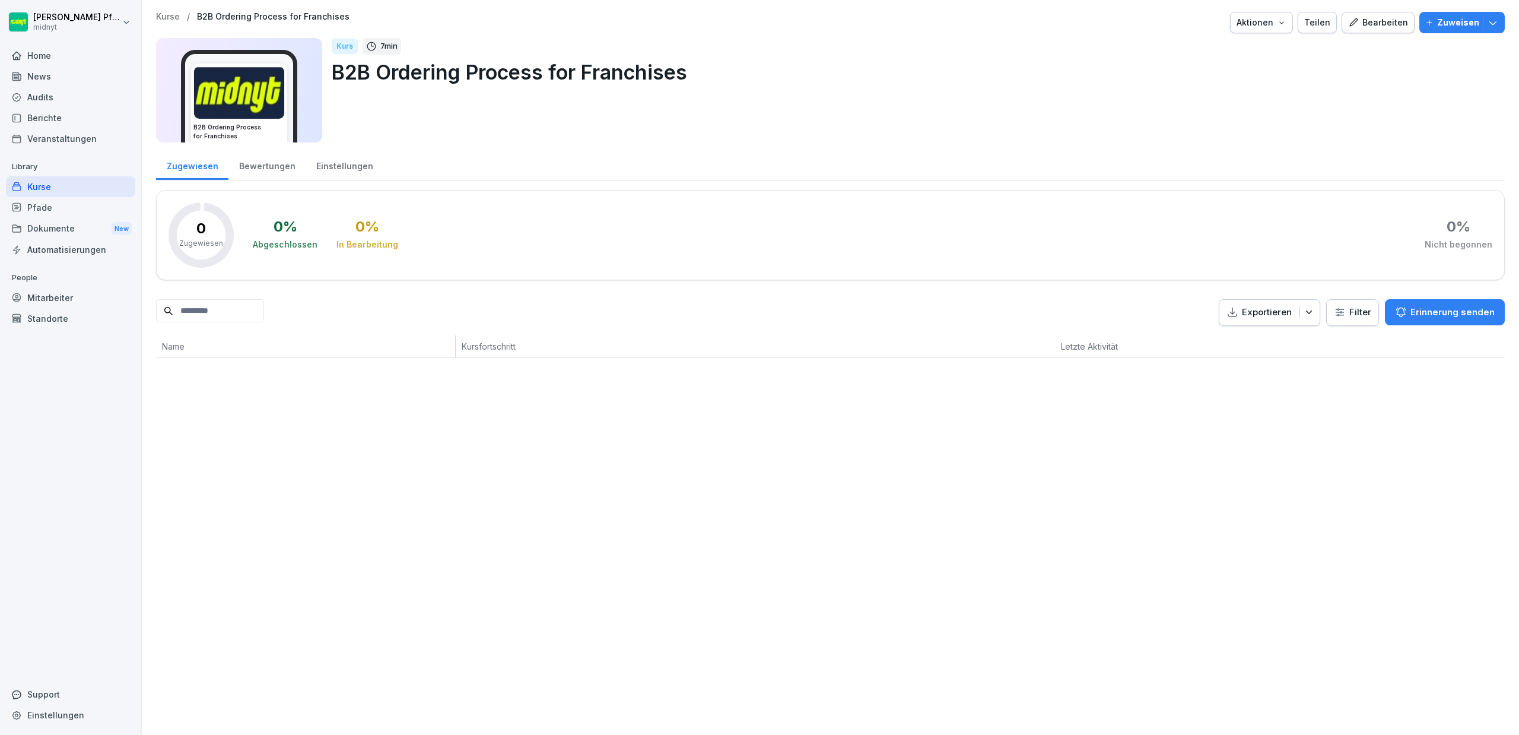
click at [1384, 26] on div "Bearbeiten" at bounding box center [1378, 22] width 60 height 13
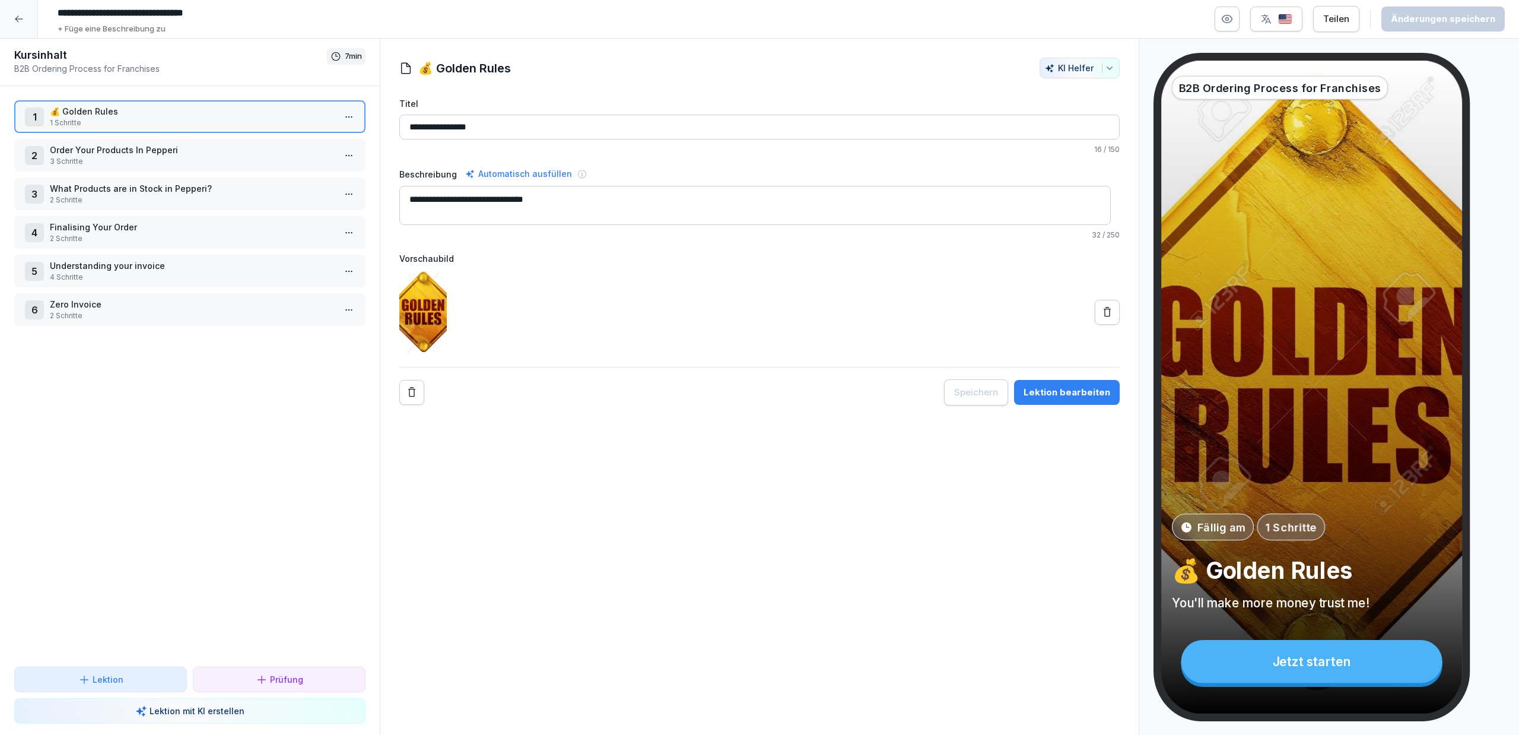
click at [238, 150] on p "Order Your Products In Pepperi" at bounding box center [192, 150] width 285 height 12
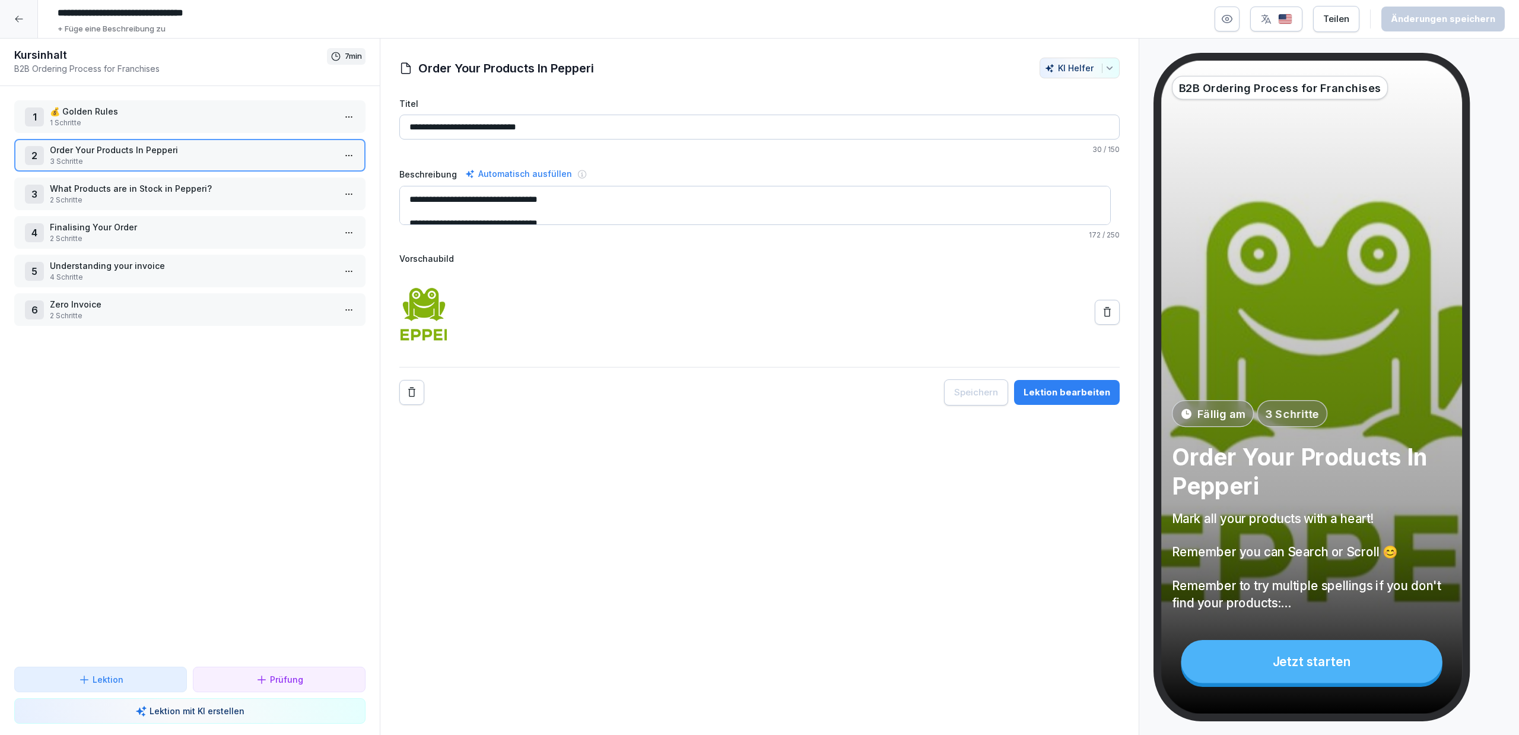
click at [243, 183] on p "What Products are in Stock in Pepperi?" at bounding box center [192, 188] width 285 height 12
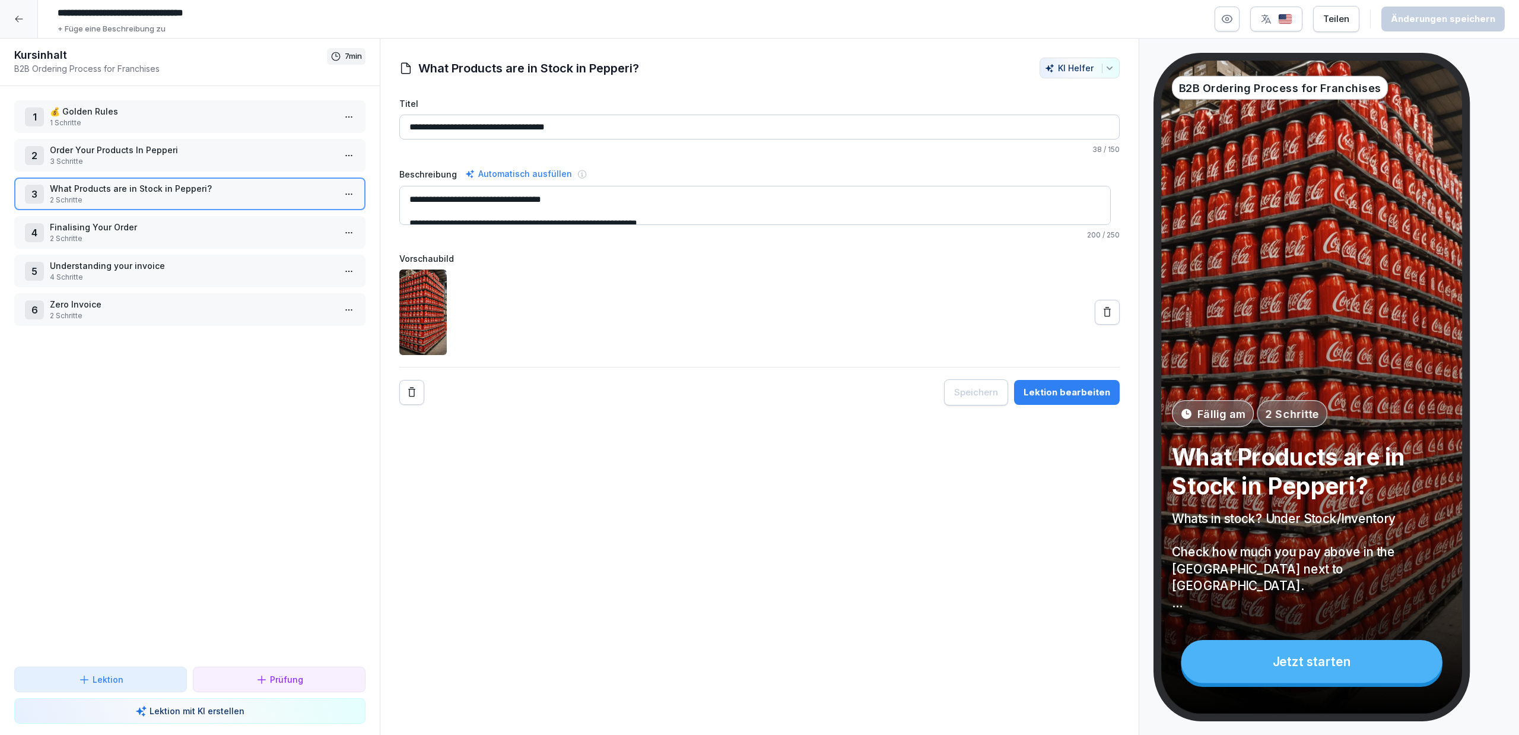
click at [244, 219] on div "4 Finalising Your Order 2 Schritte" at bounding box center [189, 232] width 351 height 33
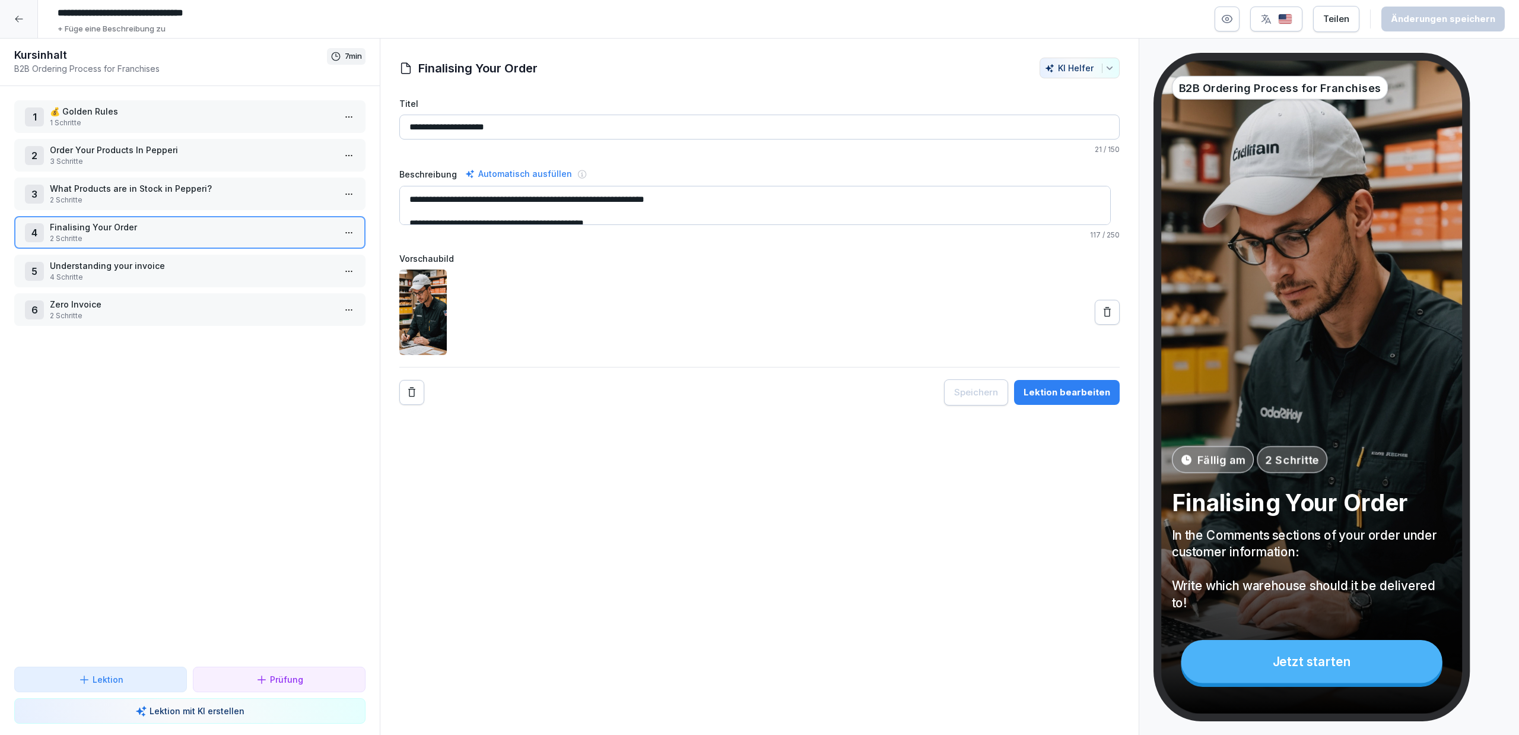
click at [227, 253] on div "1 💰 Golden Rules 1 Schritte 2 Order Your Products In Pepperi 3 Schritte 3 What …" at bounding box center [190, 376] width 380 height 580
click at [226, 259] on p "Understanding your invoice" at bounding box center [192, 265] width 285 height 12
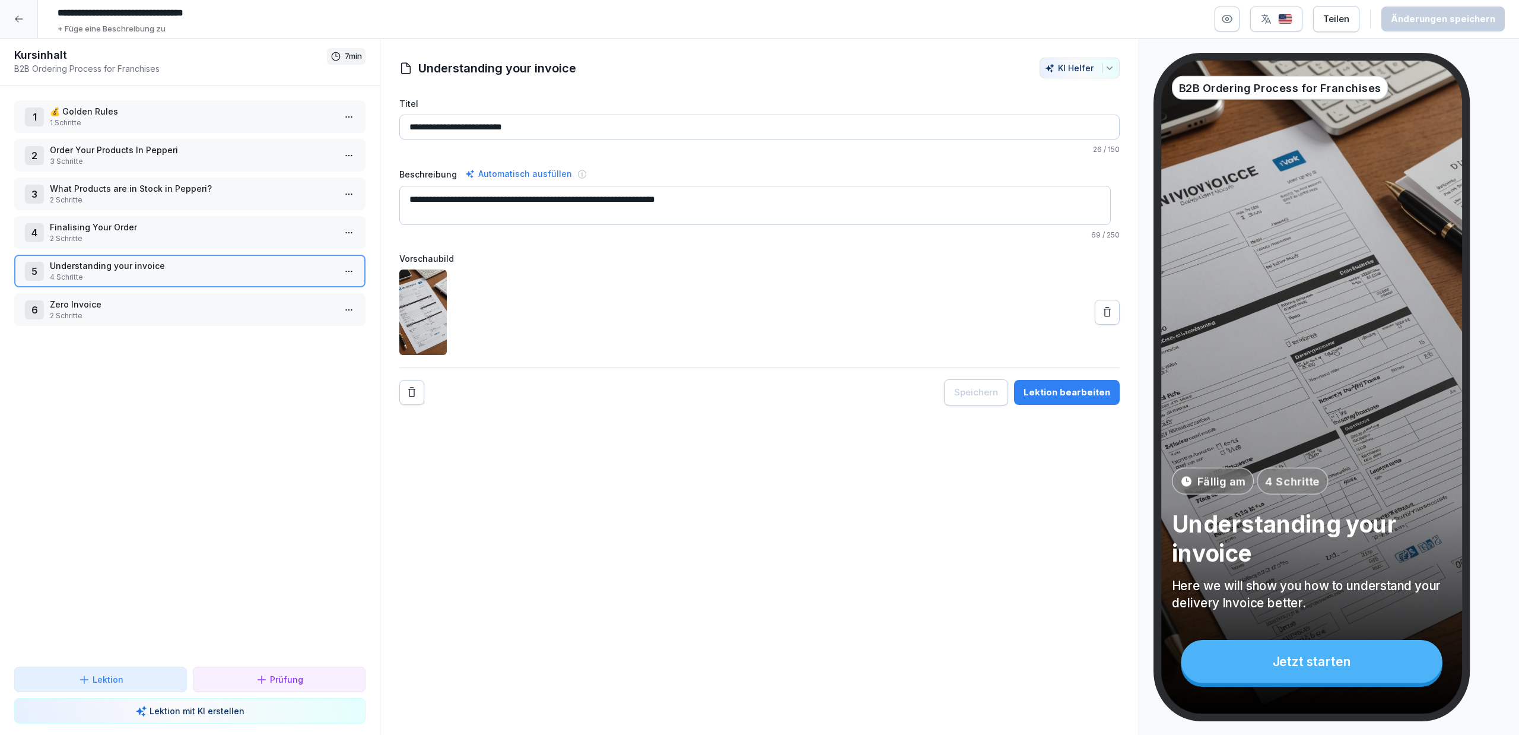
click at [215, 304] on p "Zero Invoice" at bounding box center [192, 304] width 285 height 12
